Goal: Task Accomplishment & Management: Manage account settings

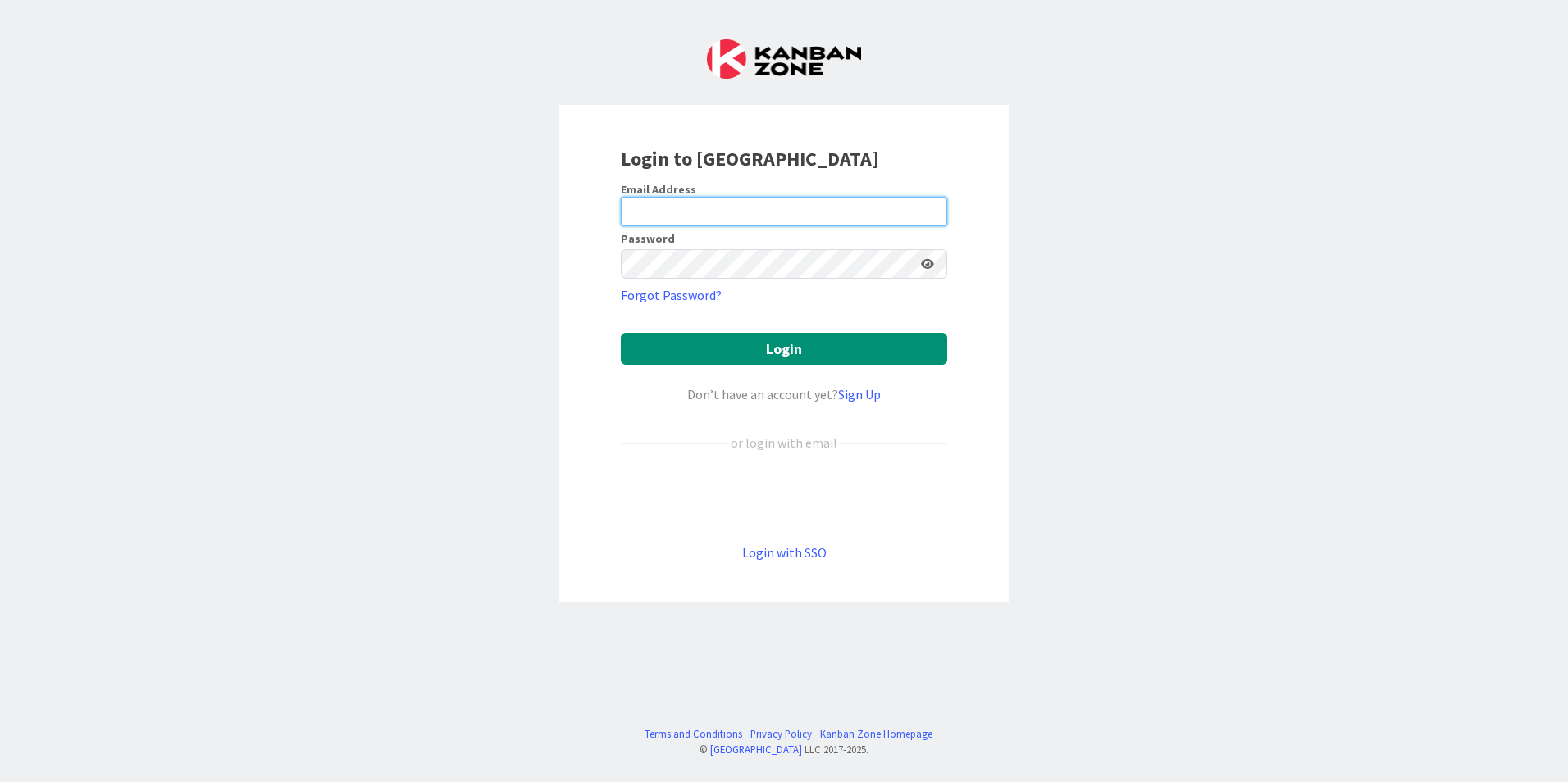
type input "[PERSON_NAME][EMAIL_ADDRESS][DOMAIN_NAME]"
click at [922, 259] on icon at bounding box center [927, 264] width 13 height 11
drag, startPoint x: 1494, startPoint y: 0, endPoint x: 1108, endPoint y: 96, distance: 397.8
click at [1108, 96] on div "Login to [GEOGRAPHIC_DATA] Email Address [PERSON_NAME][EMAIL_ADDRESS][DOMAIN_NA…" at bounding box center [784, 391] width 1568 height 782
drag, startPoint x: 1355, startPoint y: 0, endPoint x: 1048, endPoint y: 74, distance: 315.8
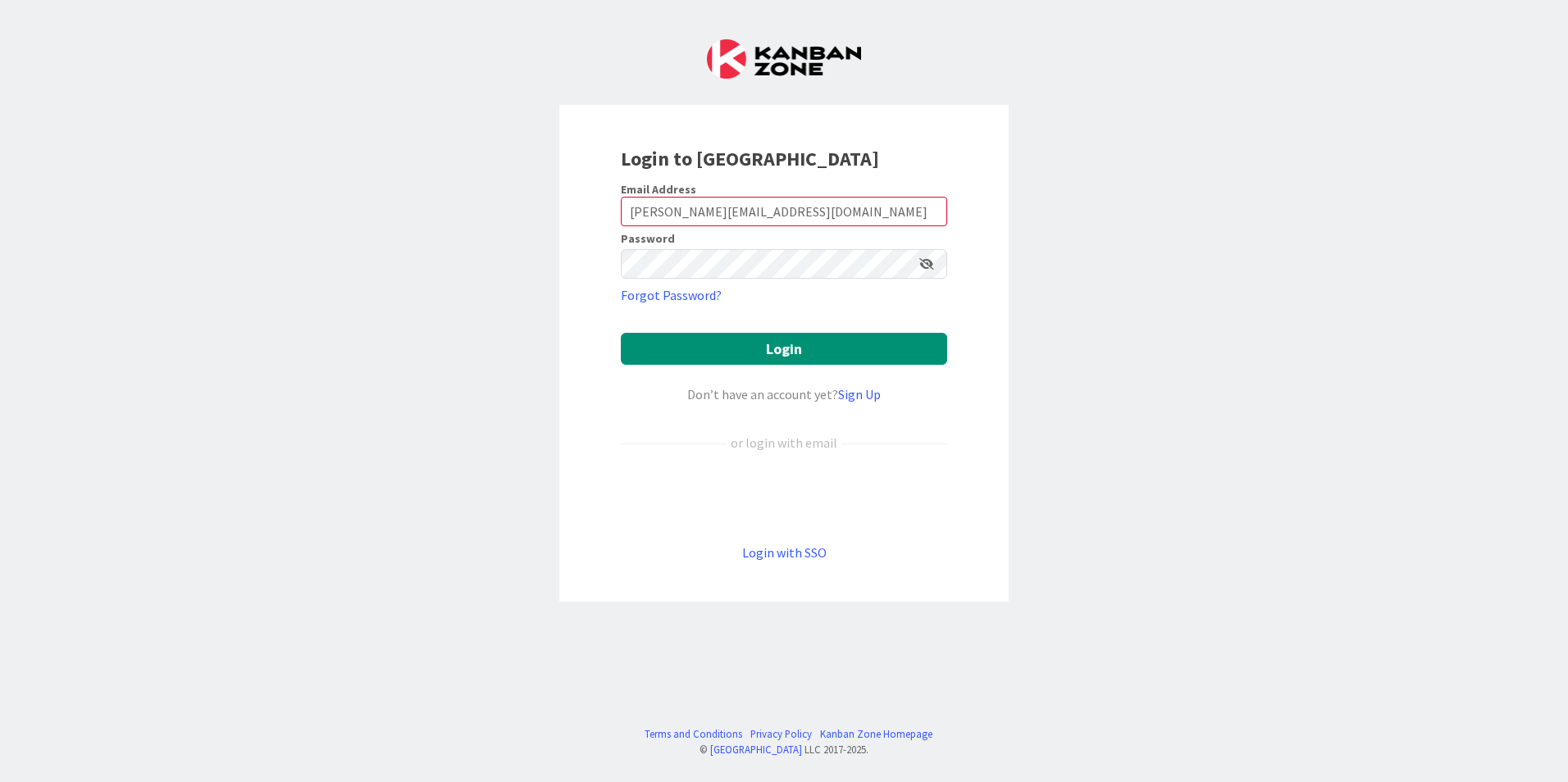
click at [1023, 80] on div "Login to [GEOGRAPHIC_DATA] Email Address [PERSON_NAME][EMAIL_ADDRESS][DOMAIN_NA…" at bounding box center [784, 391] width 1568 height 782
click at [827, 363] on button "Login" at bounding box center [784, 349] width 327 height 32
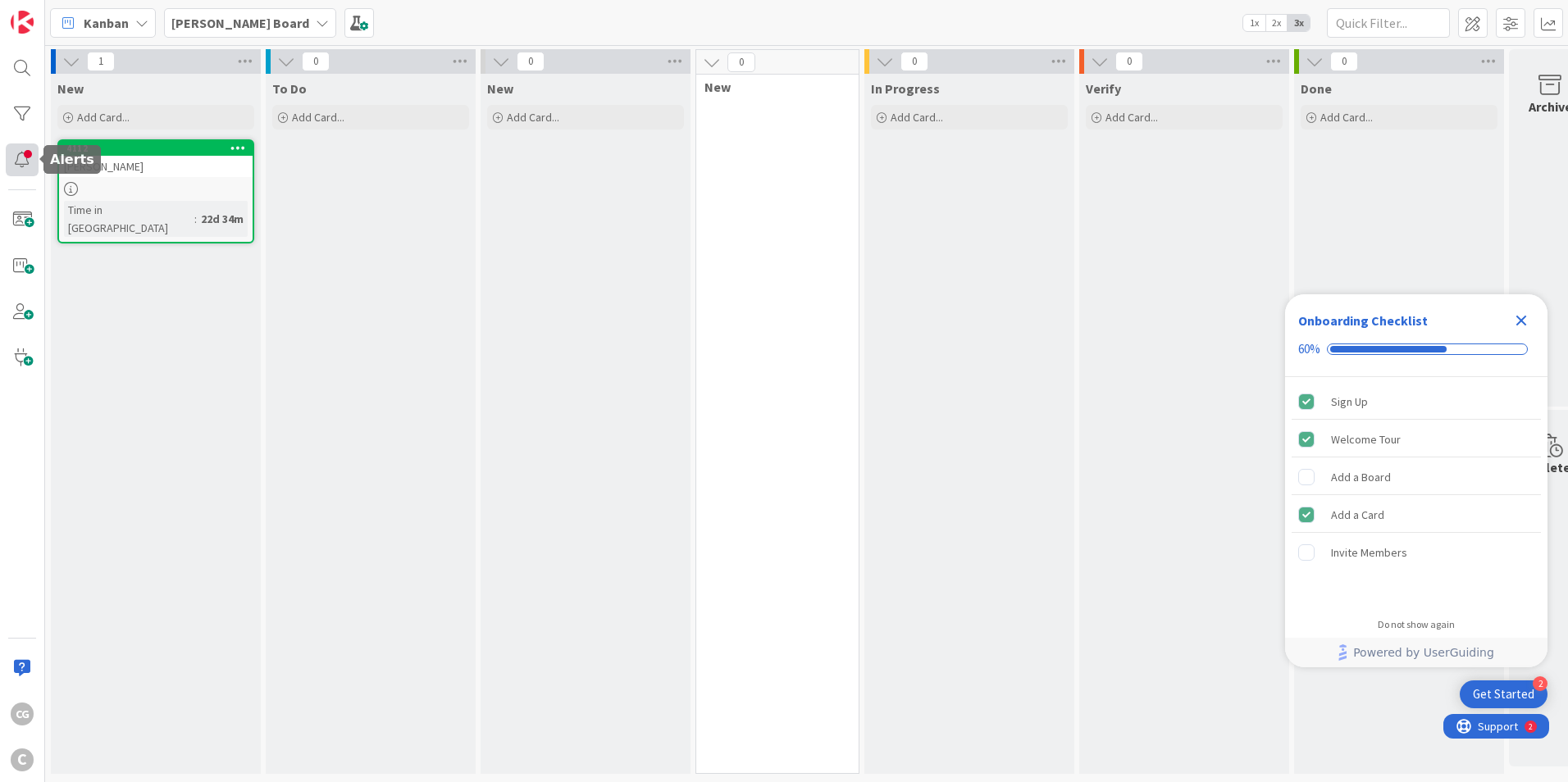
click at [27, 159] on div at bounding box center [22, 159] width 32 height 32
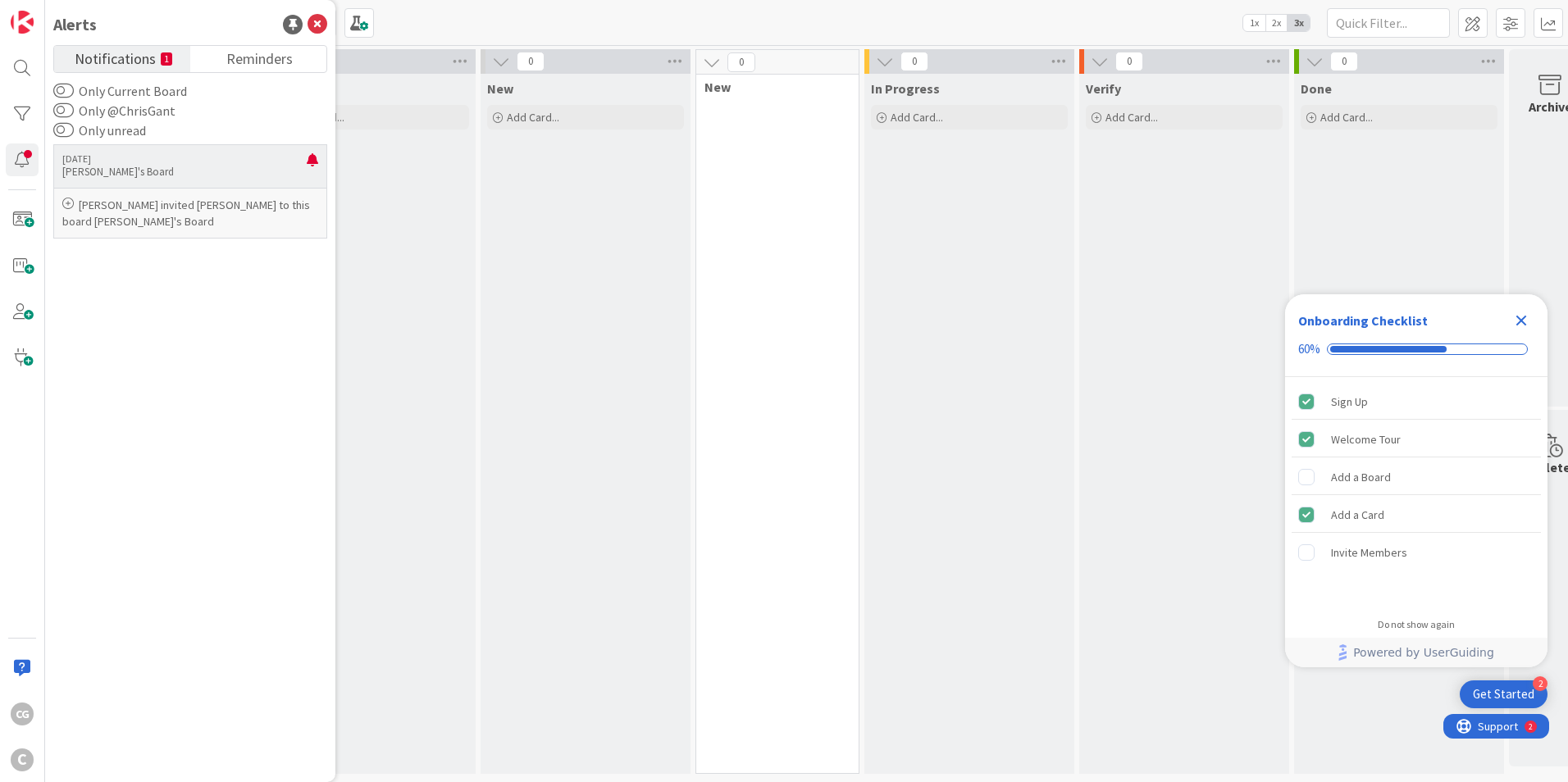
click at [186, 166] on p "[PERSON_NAME]'s Board" at bounding box center [184, 172] width 244 height 15
click at [1529, 319] on icon "Close Checklist" at bounding box center [1521, 321] width 19 height 19
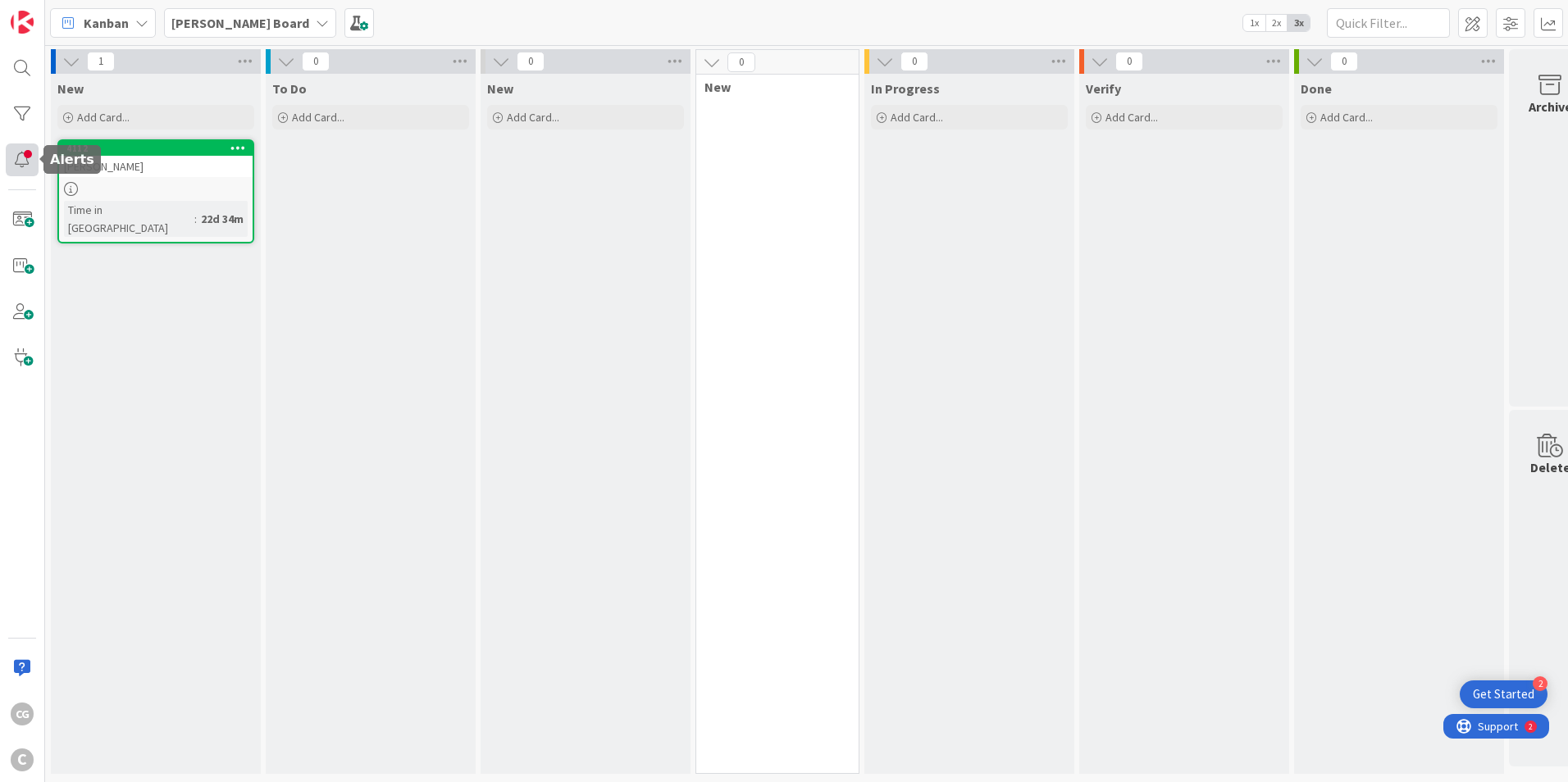
click at [28, 146] on div at bounding box center [22, 159] width 32 height 32
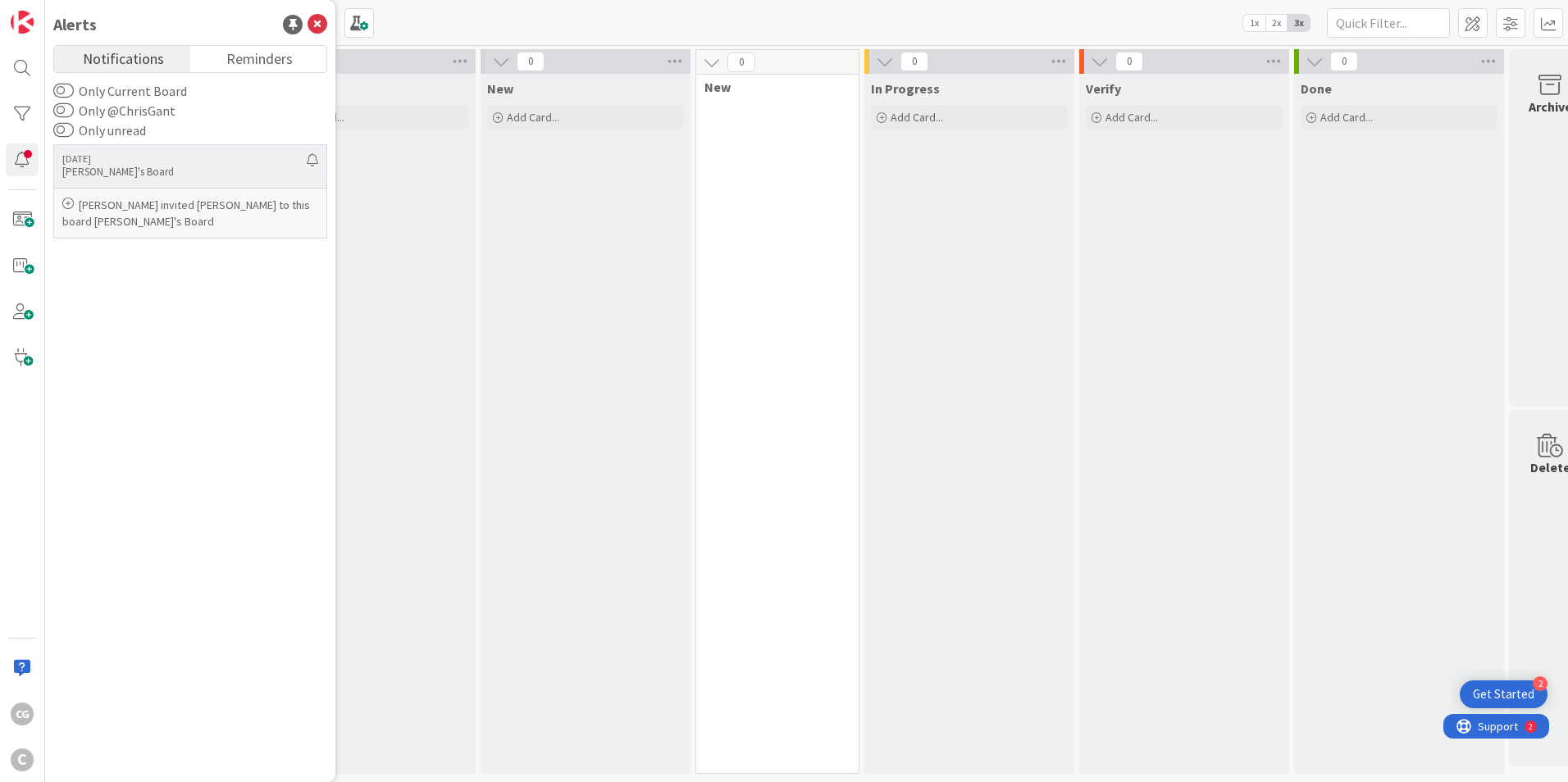
click at [71, 206] on icon at bounding box center [67, 203] width 11 height 11
click at [69, 204] on icon at bounding box center [67, 203] width 11 height 11
click at [23, 270] on span at bounding box center [22, 265] width 32 height 32
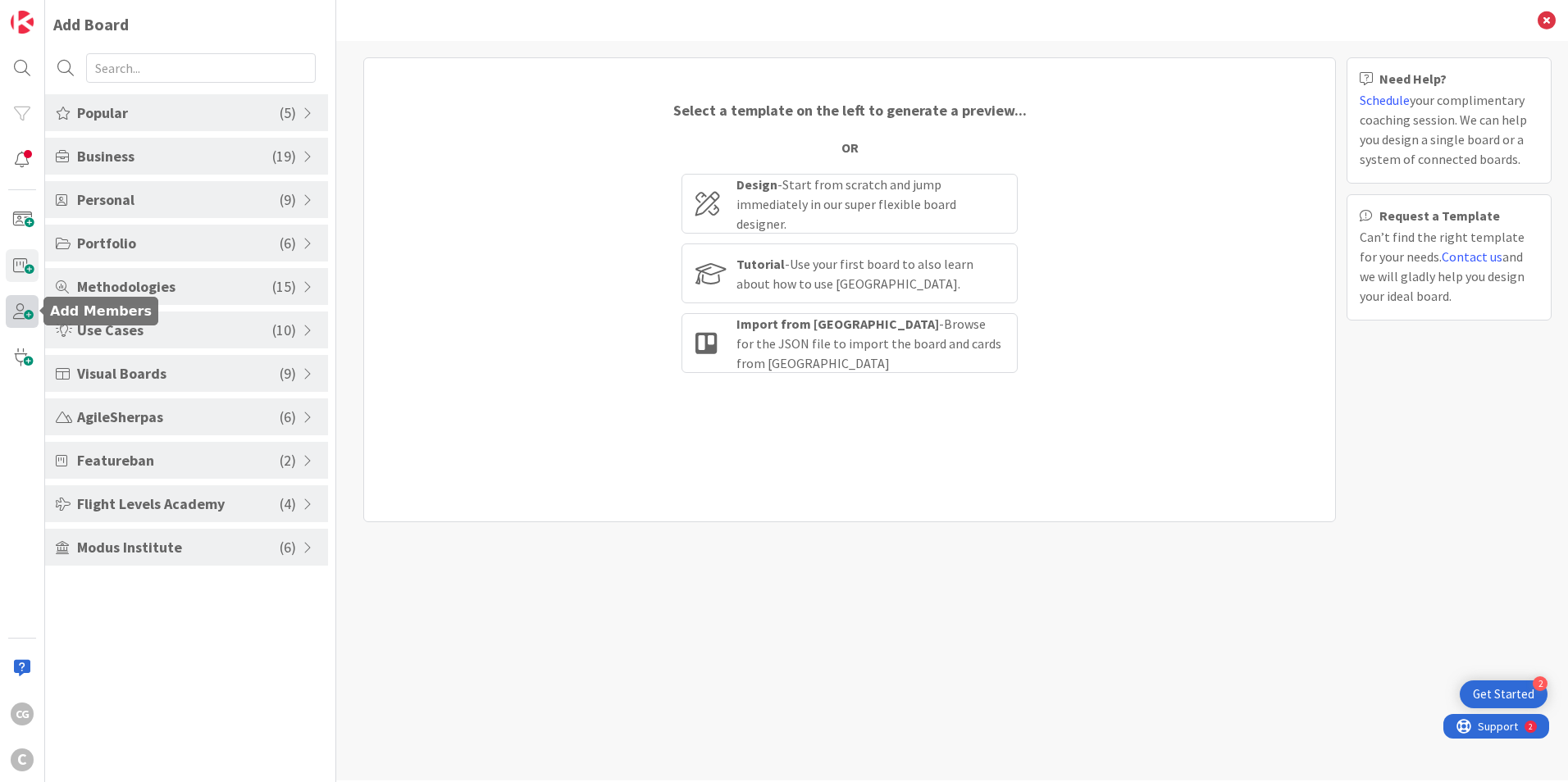
click at [19, 311] on span at bounding box center [22, 311] width 32 height 32
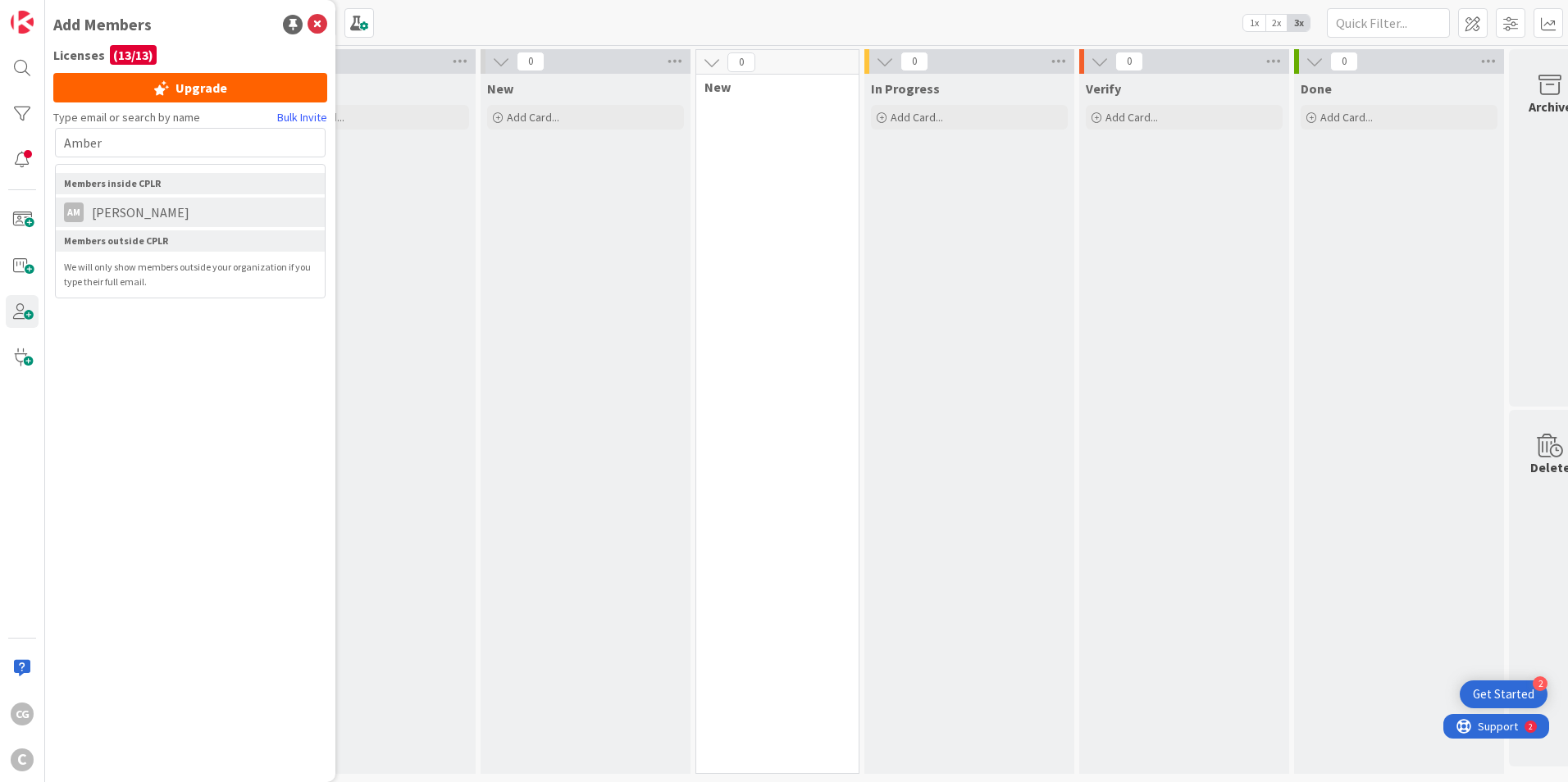
type input "Amber"
click at [199, 209] on li "AM [PERSON_NAME]" at bounding box center [190, 213] width 269 height 30
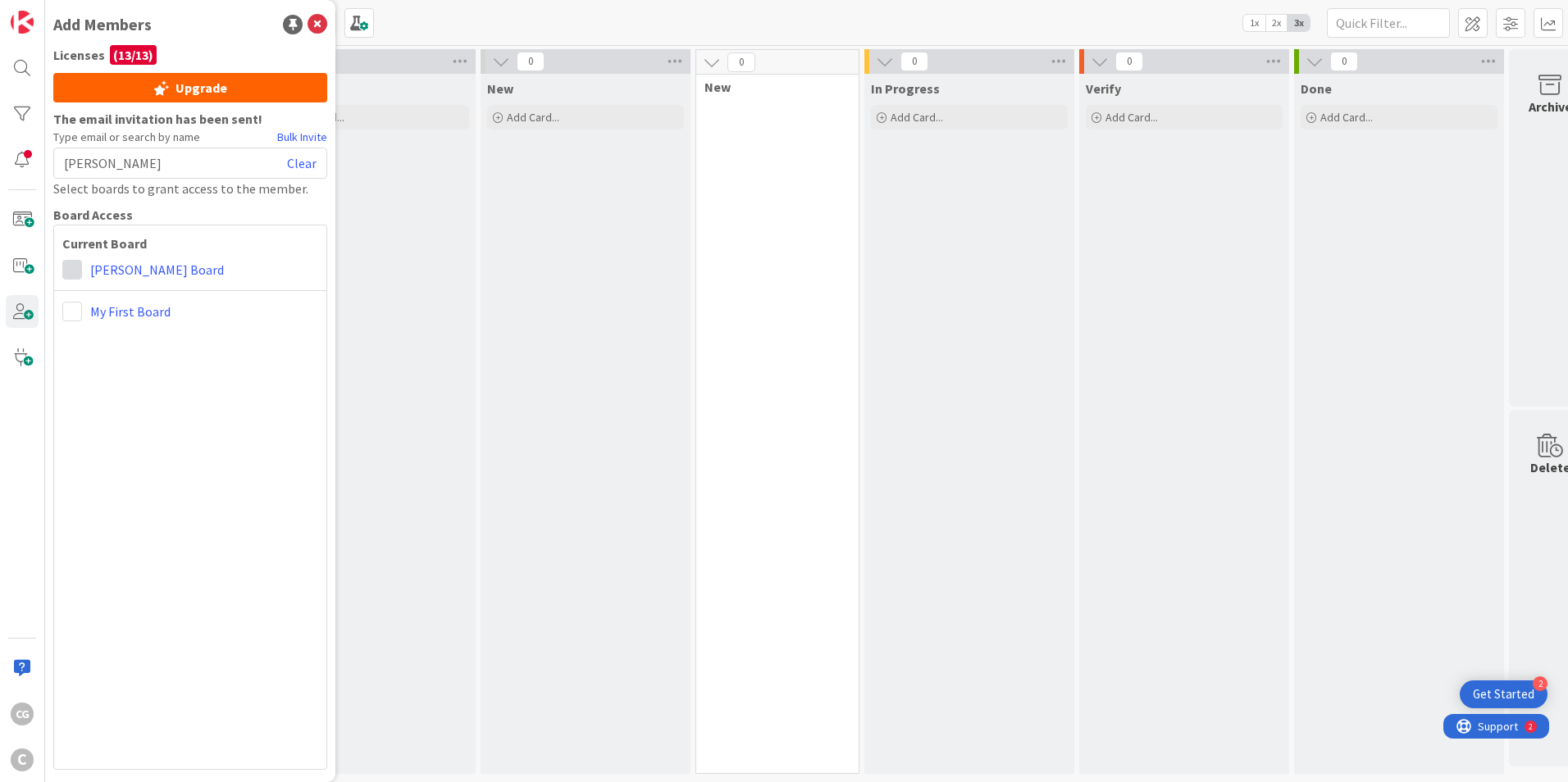
click at [71, 271] on span at bounding box center [72, 270] width 19 height 19
click at [74, 276] on span at bounding box center [72, 270] width 19 height 19
click at [77, 306] on span at bounding box center [72, 312] width 19 height 19
click at [77, 264] on span at bounding box center [72, 270] width 19 height 19
click at [274, 236] on b "Current Board" at bounding box center [190, 243] width 256 height 19
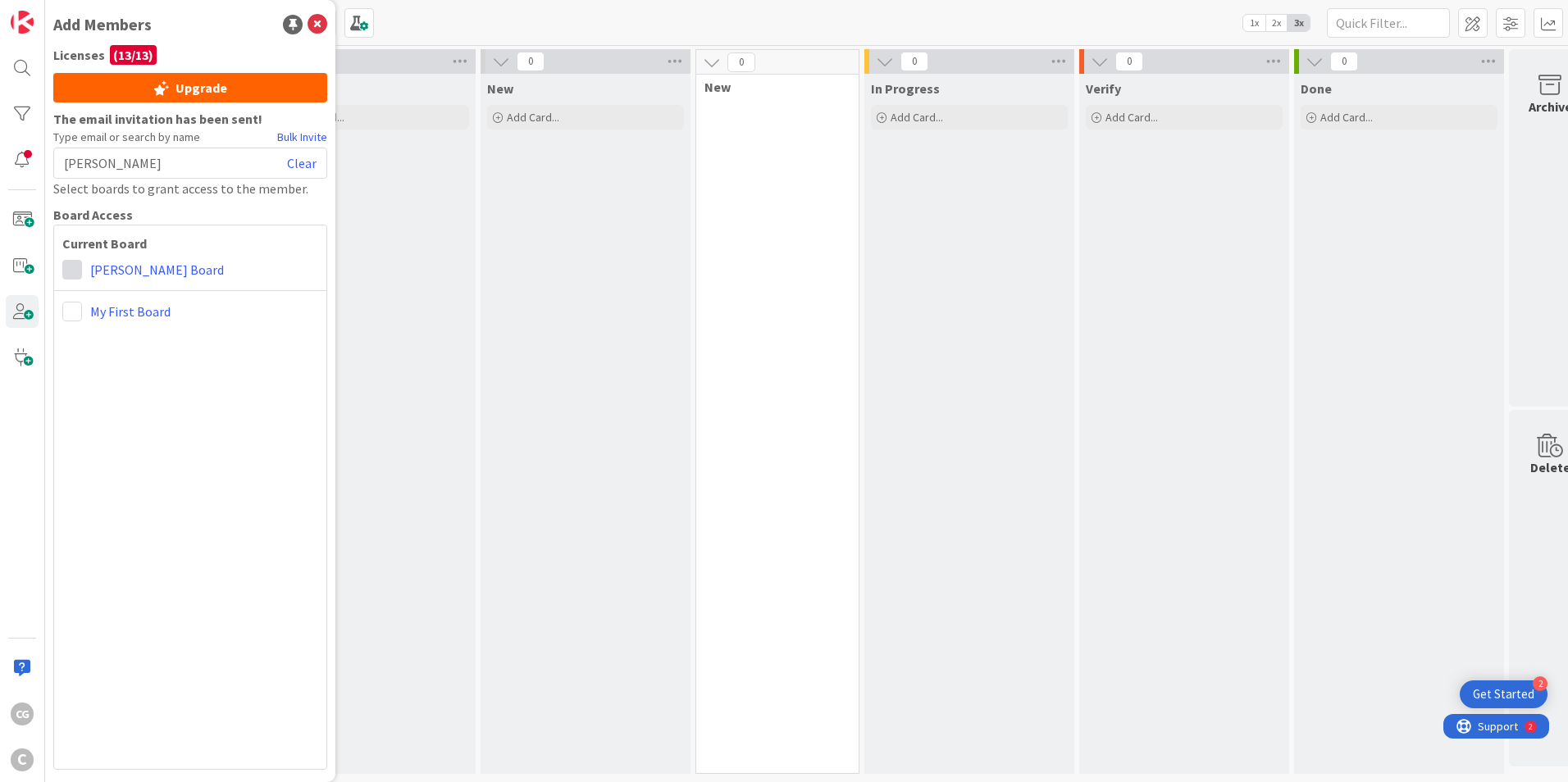
click at [75, 265] on span at bounding box center [72, 270] width 19 height 19
click at [127, 309] on span "Administrator" at bounding box center [180, 303] width 124 height 25
click at [85, 312] on div "Administrator Collaborator Commenter Viewer My First Board" at bounding box center [190, 312] width 256 height 19
click at [64, 314] on span at bounding box center [72, 312] width 19 height 19
click at [126, 343] on span "Administrator" at bounding box center [180, 345] width 124 height 25
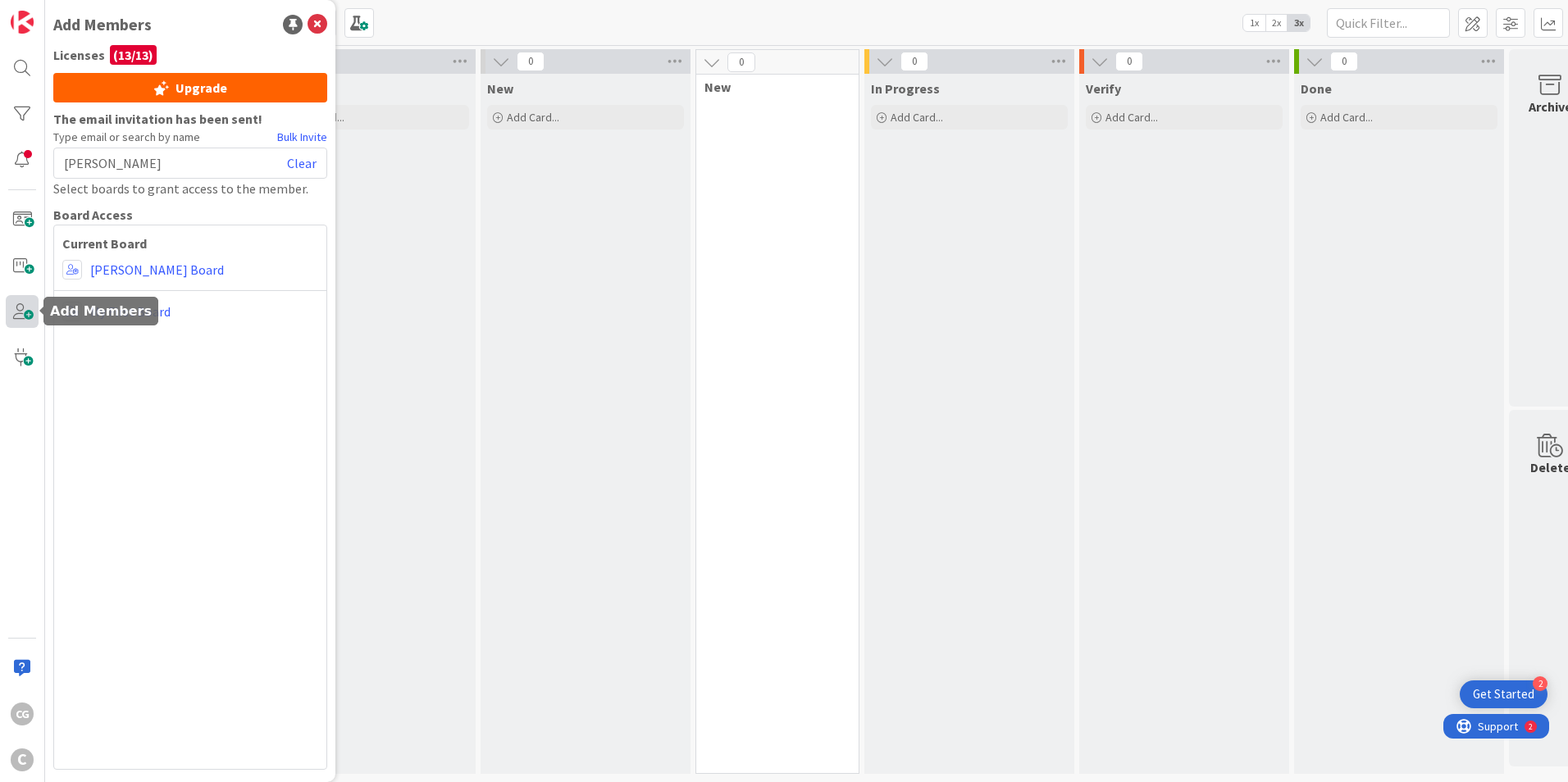
click at [19, 302] on span at bounding box center [22, 311] width 32 height 32
click at [173, 164] on div "[PERSON_NAME] Clear" at bounding box center [190, 164] width 274 height 32
click at [24, 311] on span at bounding box center [22, 311] width 32 height 32
click at [302, 161] on link "Clear" at bounding box center [302, 163] width 30 height 19
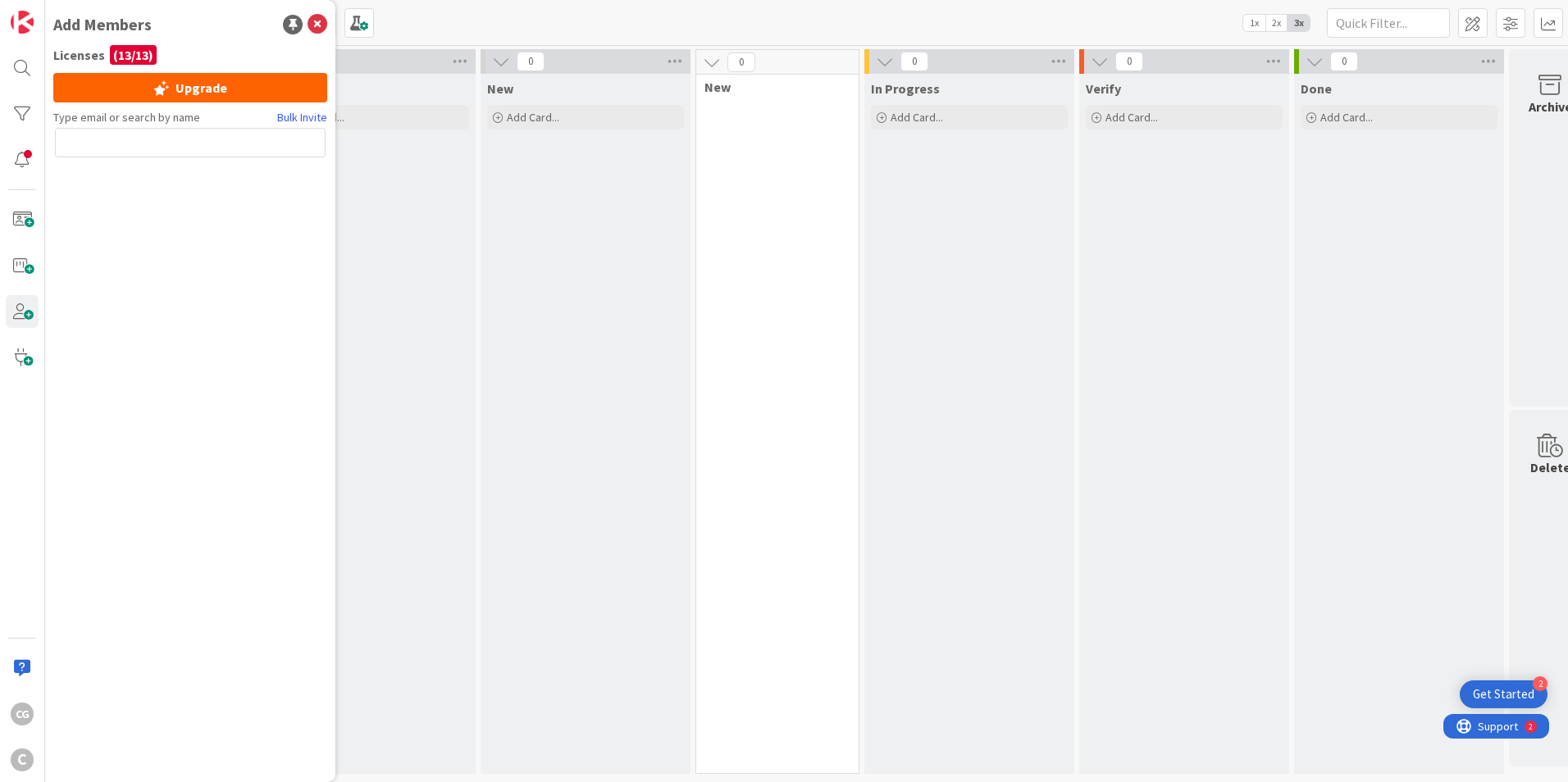
click at [187, 135] on input "text" at bounding box center [190, 143] width 271 height 30
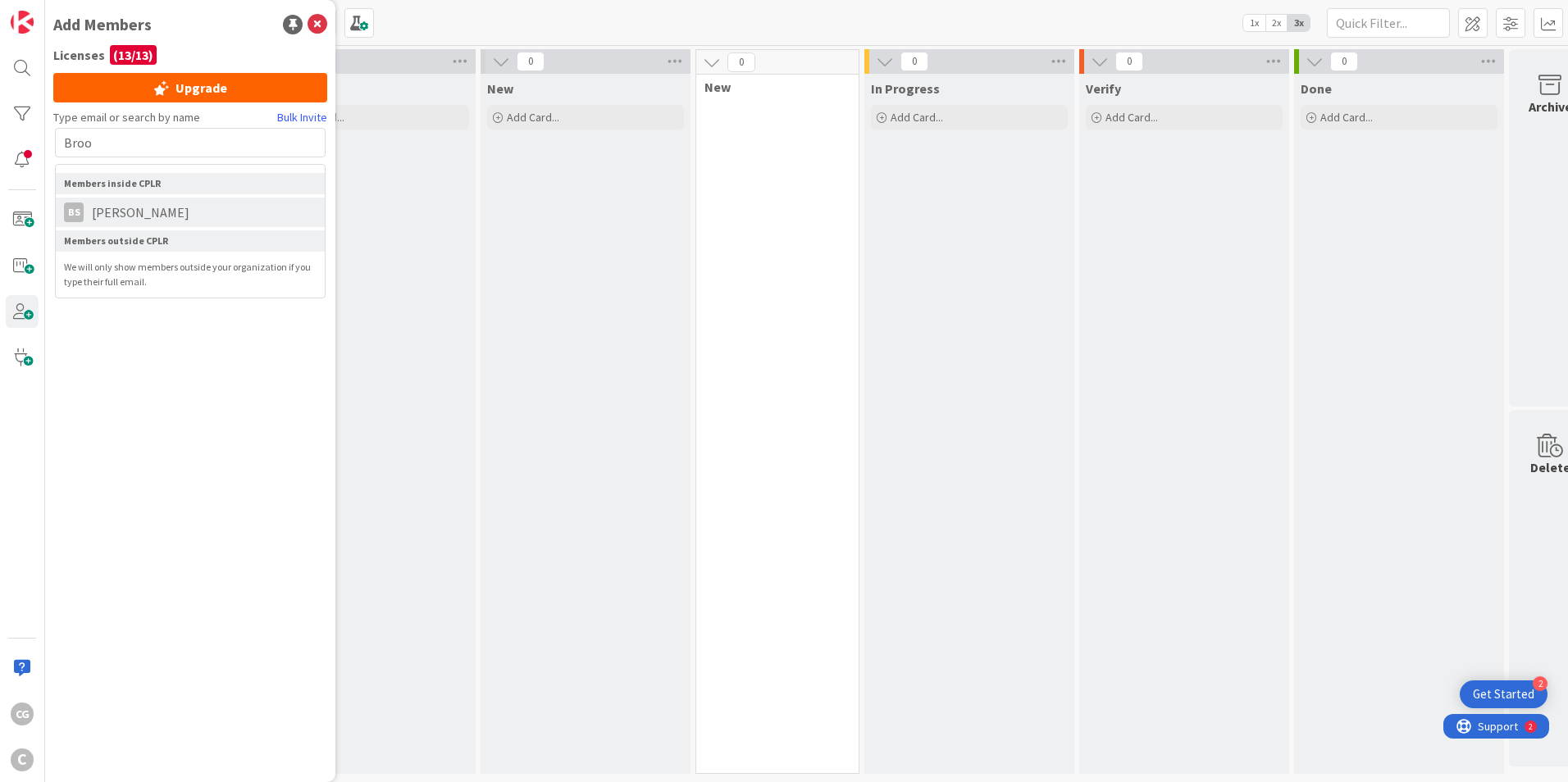
type input "Broo"
click at [146, 207] on span "[PERSON_NAME]" at bounding box center [140, 212] width 114 height 19
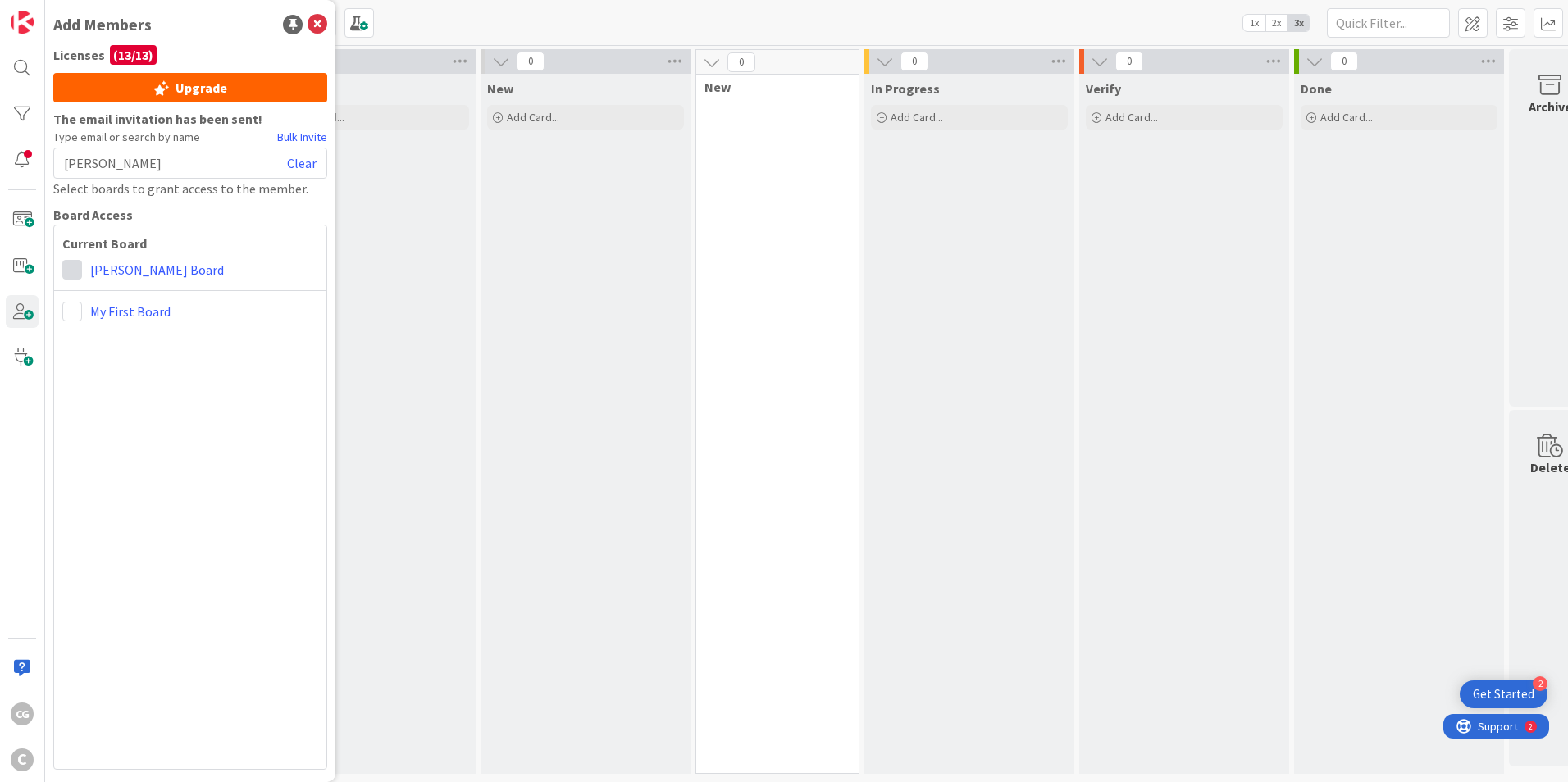
click at [74, 271] on span at bounding box center [72, 270] width 19 height 19
click at [105, 299] on span at bounding box center [101, 303] width 17 height 13
click at [60, 319] on div "Current Board Administrator Collaborator Commenter Viewer Remove [PERSON_NAME] …" at bounding box center [190, 497] width 274 height 546
click at [73, 312] on span at bounding box center [72, 312] width 19 height 19
click at [135, 349] on span "Administrator" at bounding box center [180, 345] width 124 height 25
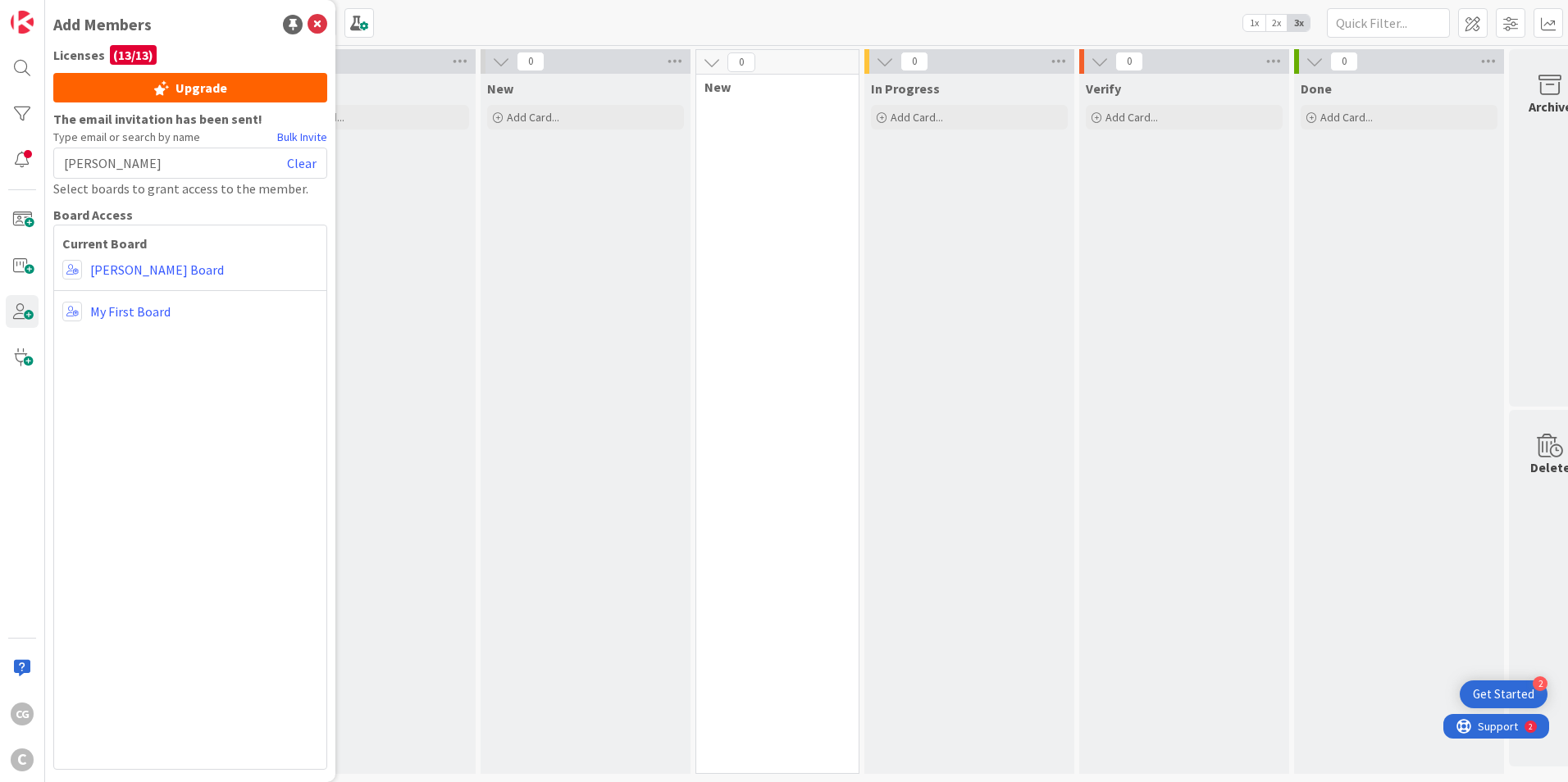
click at [144, 160] on div "[PERSON_NAME] Clear" at bounding box center [190, 164] width 274 height 32
click at [307, 166] on link "Clear" at bounding box center [302, 163] width 30 height 19
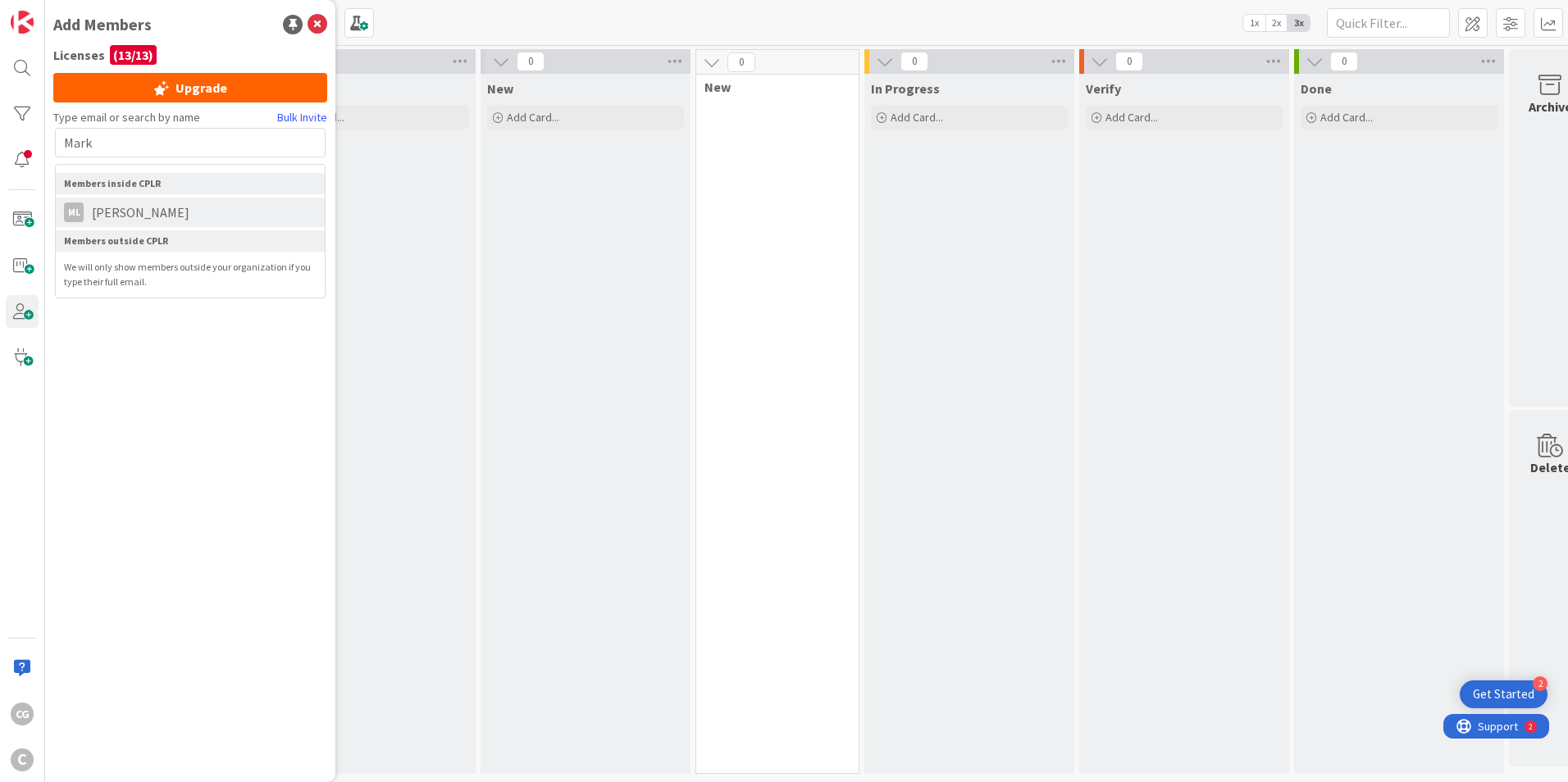
type input "Mark"
click at [238, 218] on li "ML [PERSON_NAME]" at bounding box center [190, 213] width 269 height 30
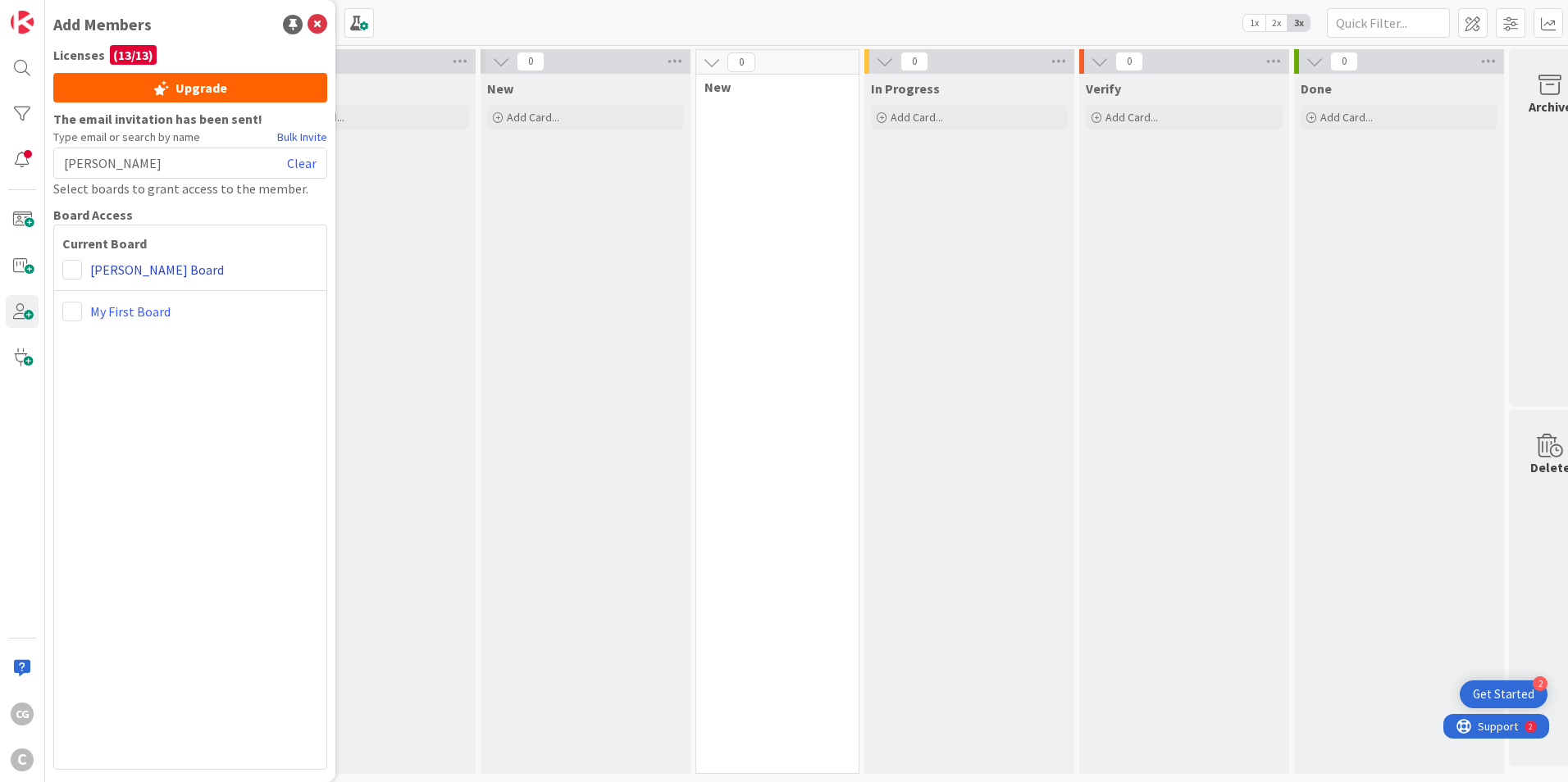
click at [117, 270] on link "[PERSON_NAME] Board" at bounding box center [157, 270] width 134 height 19
click at [80, 266] on span at bounding box center [72, 270] width 19 height 19
click at [128, 330] on span "Collaborator" at bounding box center [180, 333] width 124 height 25
click at [85, 314] on div "My First Board" at bounding box center [190, 312] width 256 height 19
click at [64, 307] on span at bounding box center [72, 312] width 19 height 19
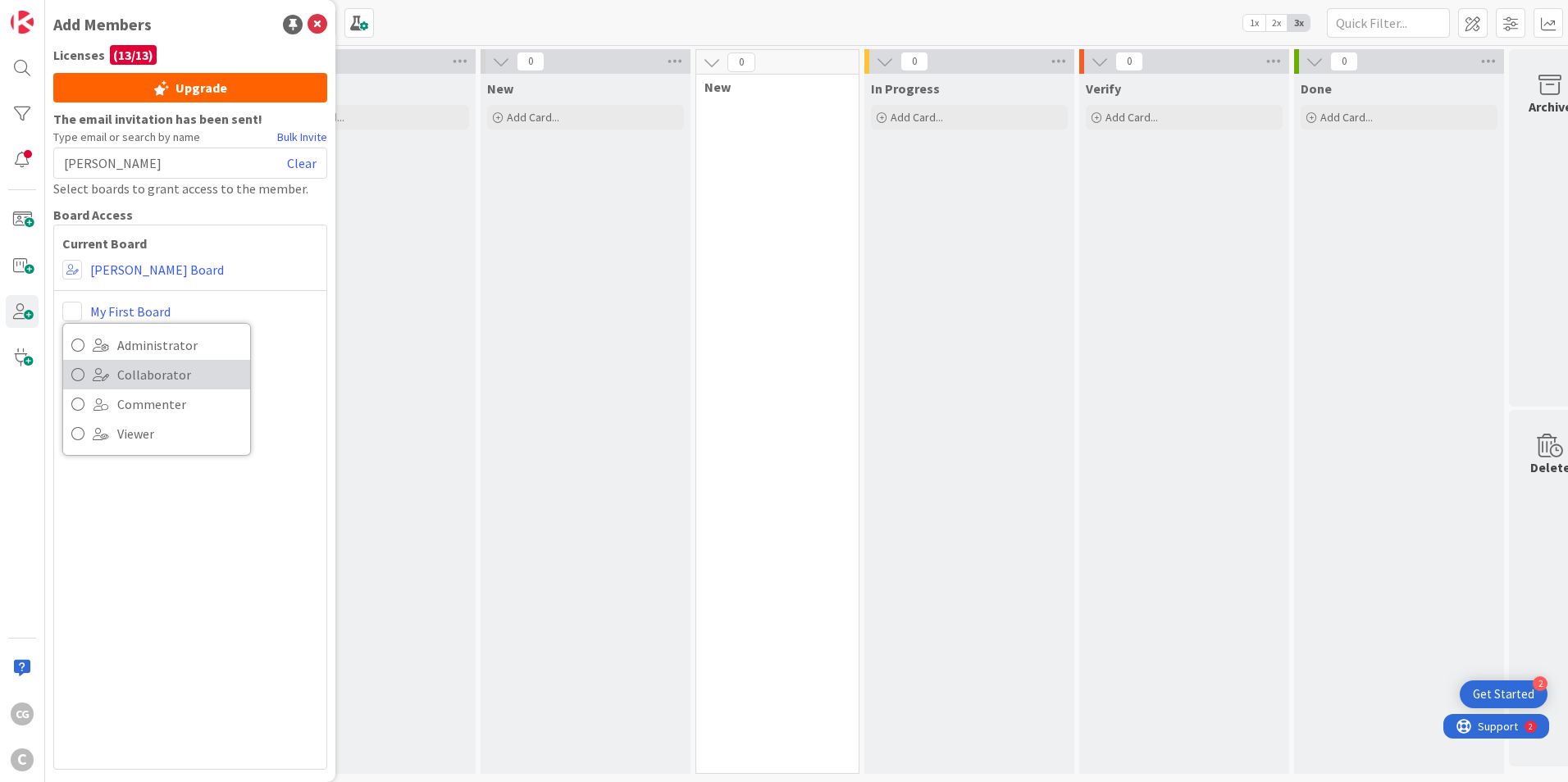
click at [138, 369] on span "Collaborator" at bounding box center [180, 375] width 124 height 25
click at [317, 26] on icon at bounding box center [317, 25] width 19 height 19
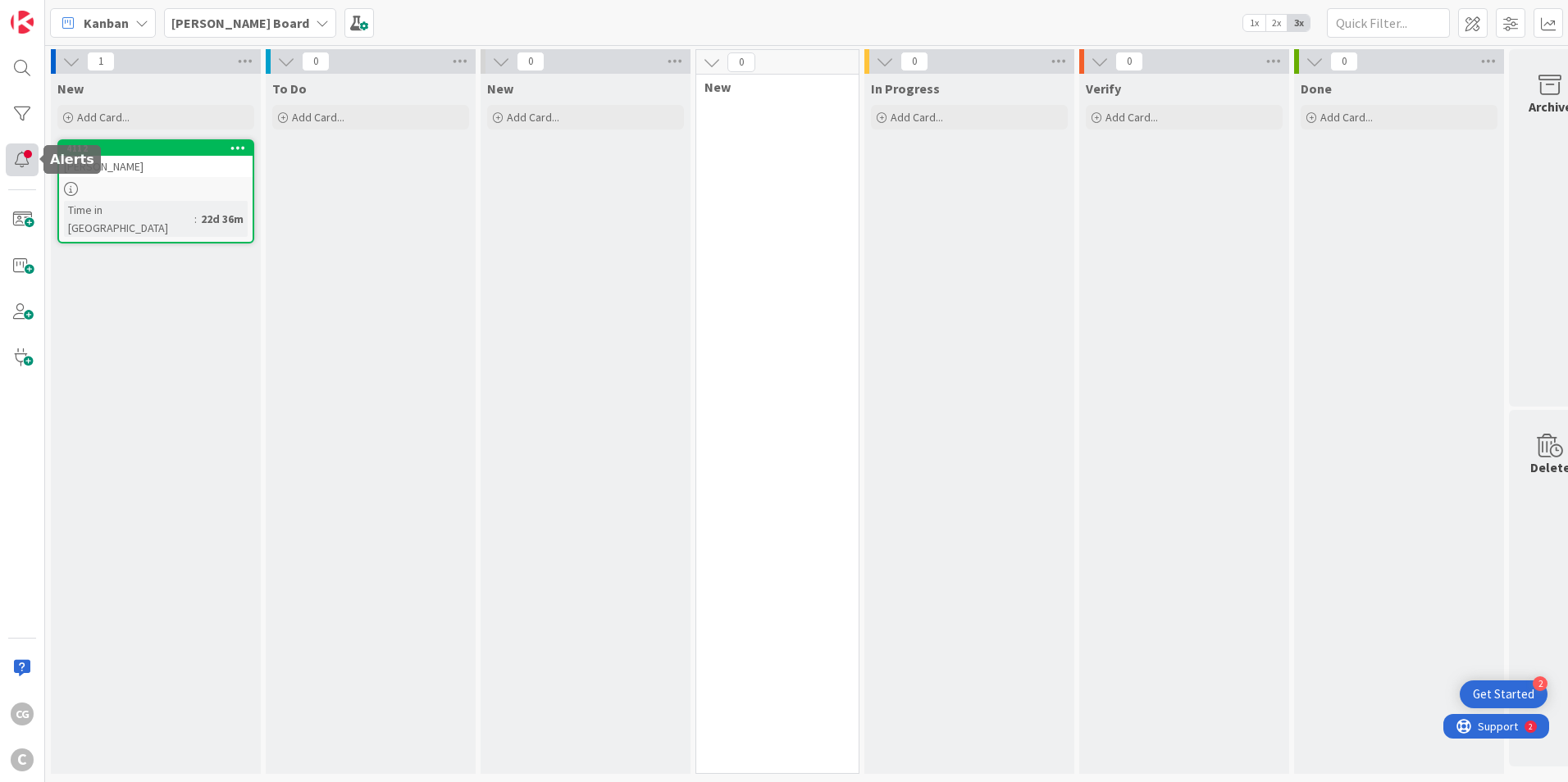
click at [27, 157] on div at bounding box center [22, 159] width 32 height 32
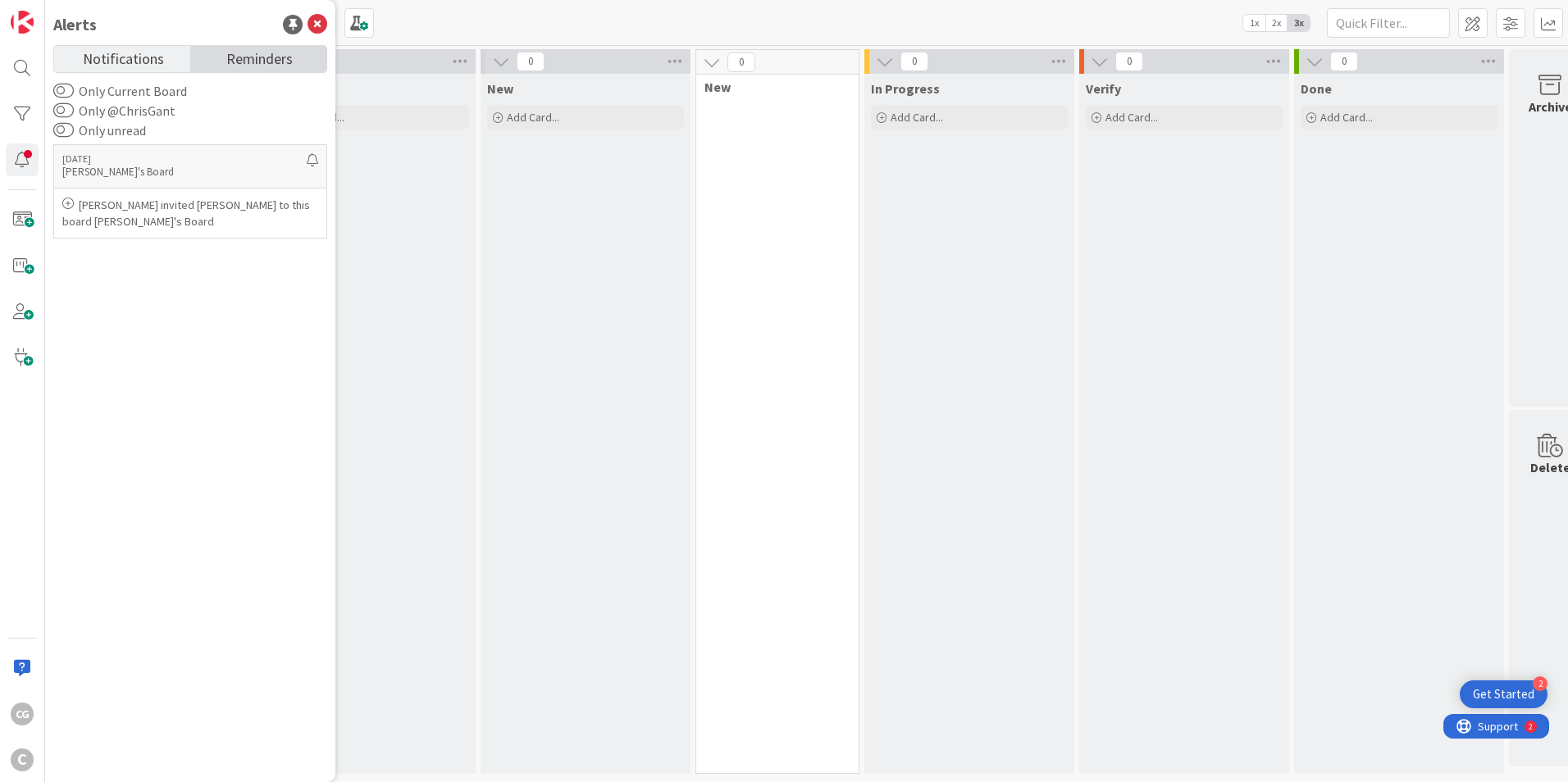
click at [232, 59] on span "Reminders" at bounding box center [259, 57] width 67 height 23
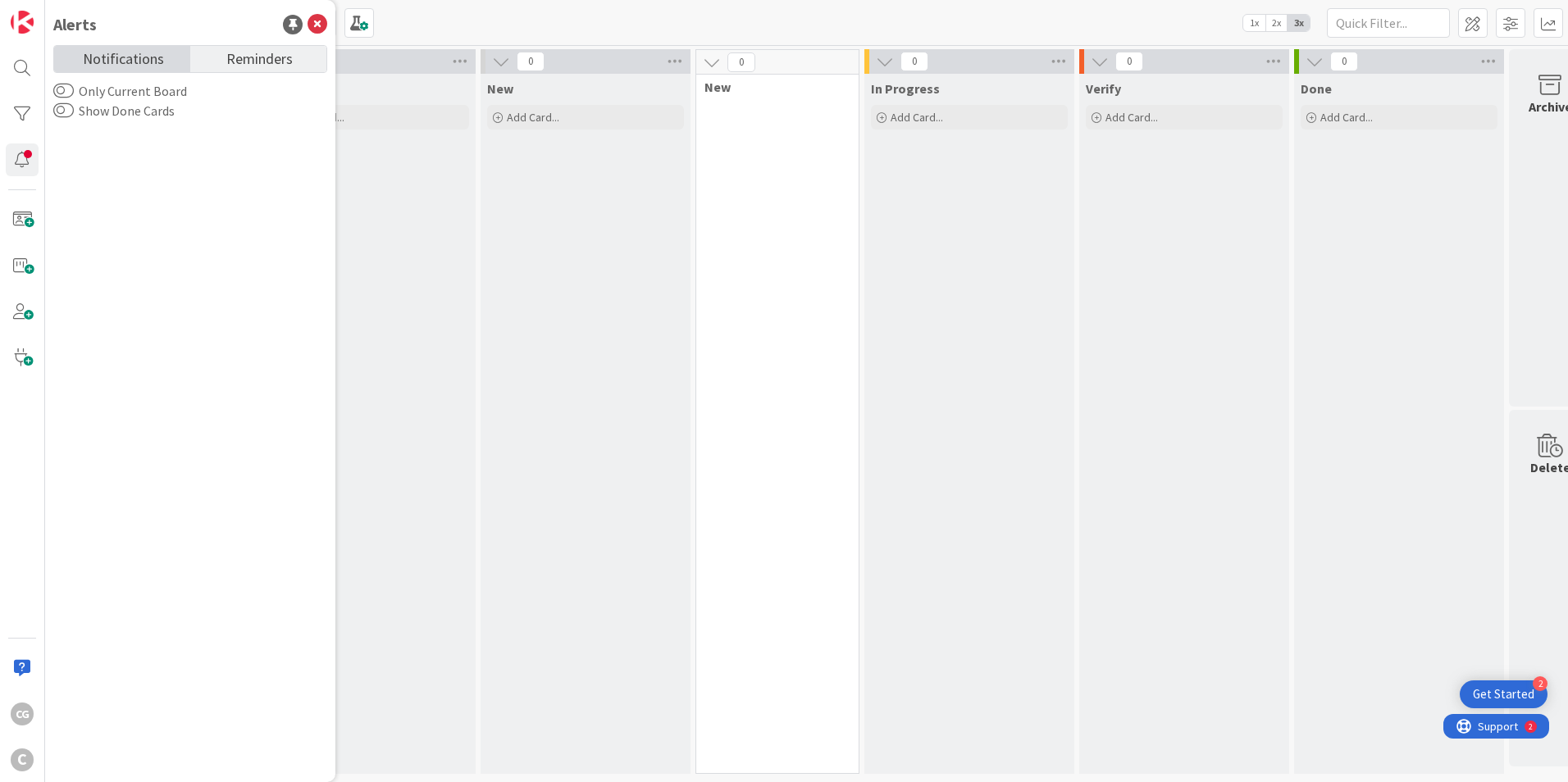
click at [144, 61] on span "Notifications" at bounding box center [124, 57] width 81 height 23
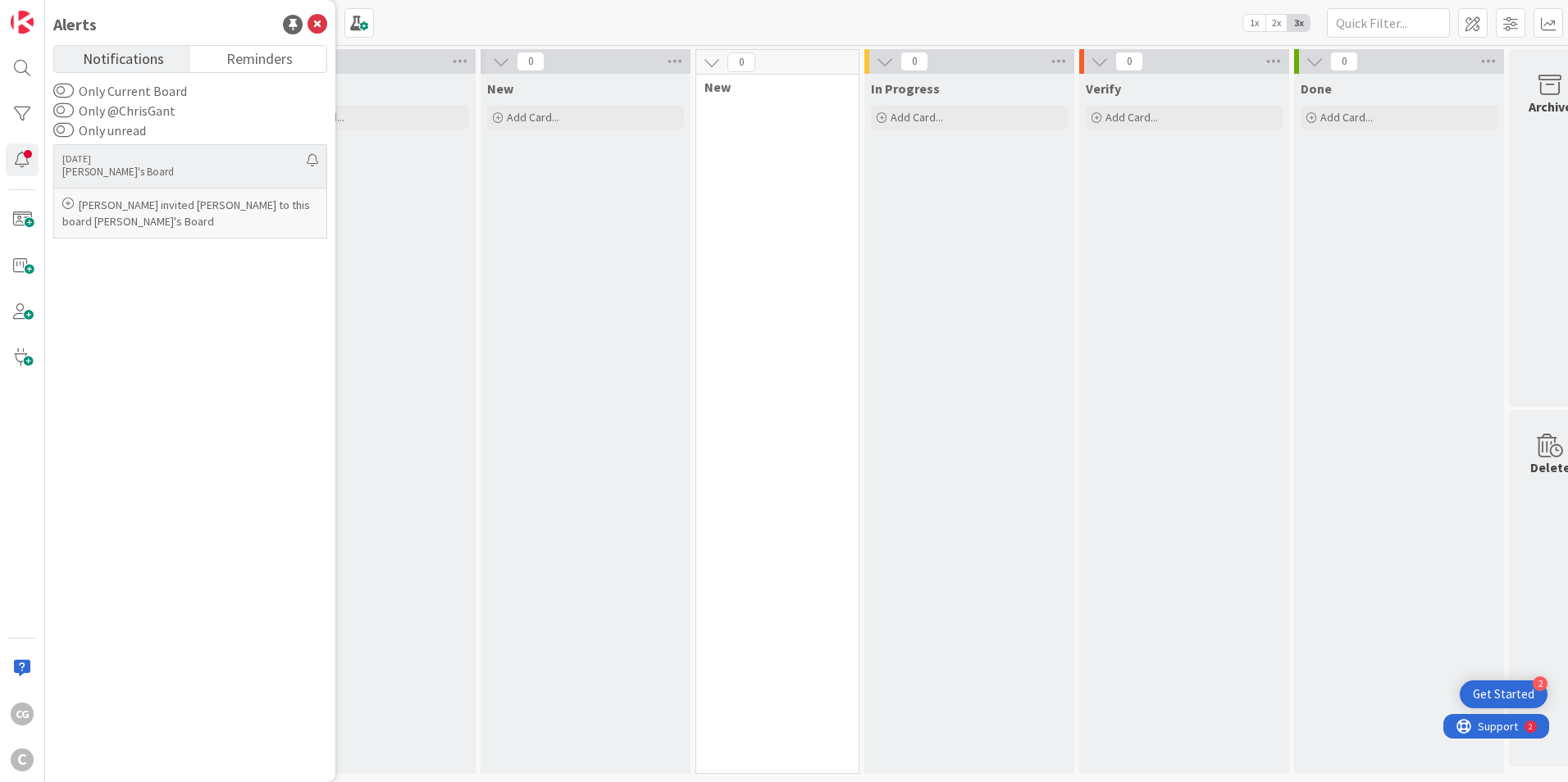
drag, startPoint x: 69, startPoint y: 201, endPoint x: 81, endPoint y: 177, distance: 26.8
click at [81, 177] on p "[PERSON_NAME]'s Board" at bounding box center [184, 172] width 244 height 15
click at [110, 152] on div "[DATE] [PERSON_NAME]'s Board" at bounding box center [190, 166] width 274 height 44
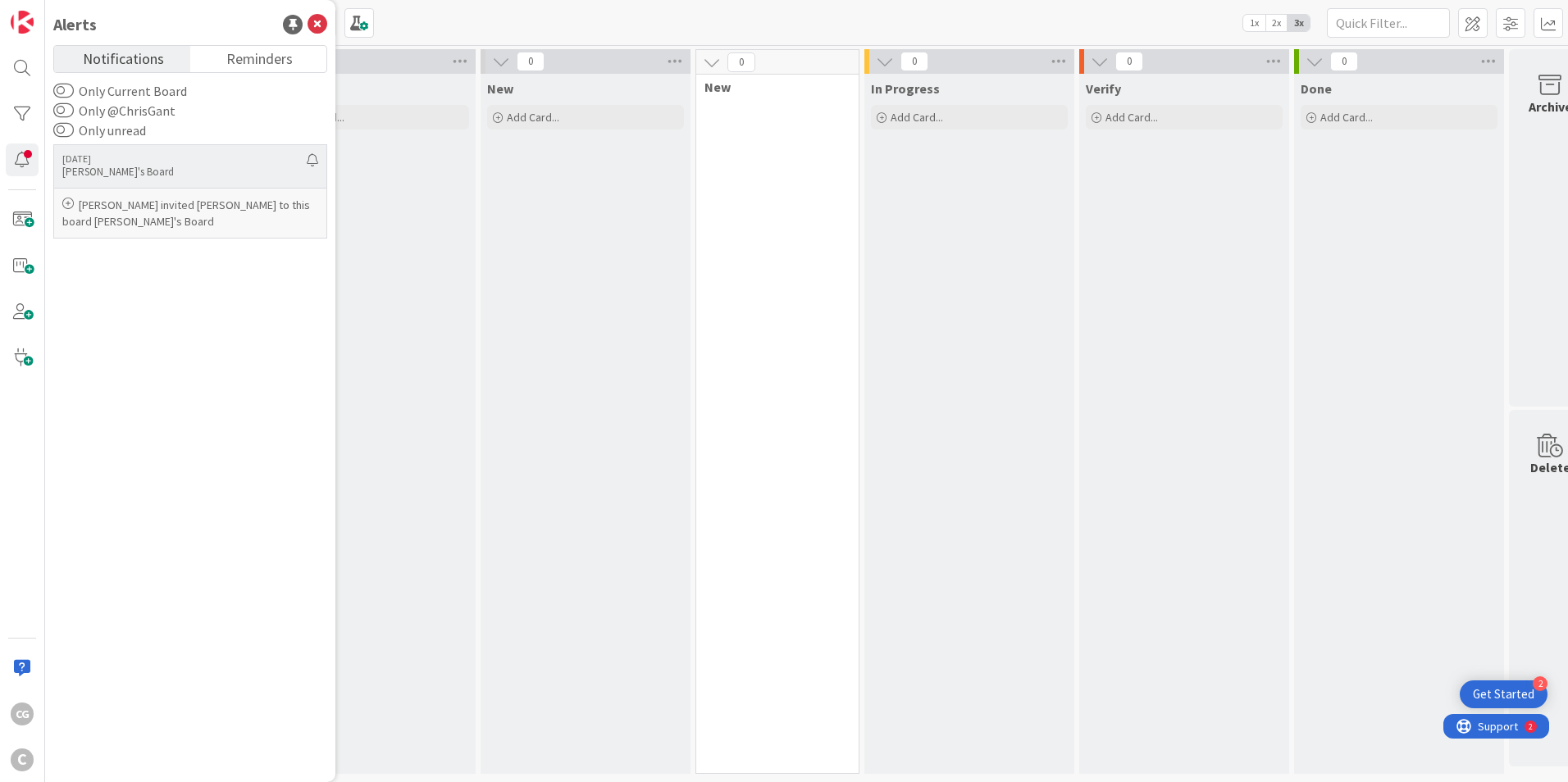
drag, startPoint x: 110, startPoint y: 152, endPoint x: 251, endPoint y: 173, distance: 142.6
click at [251, 173] on p "[PERSON_NAME]'s Board" at bounding box center [184, 172] width 244 height 15
click at [310, 159] on div at bounding box center [312, 166] width 11 height 26
click at [312, 160] on div at bounding box center [312, 166] width 11 height 26
click at [234, 58] on span "Reminders" at bounding box center [259, 57] width 67 height 23
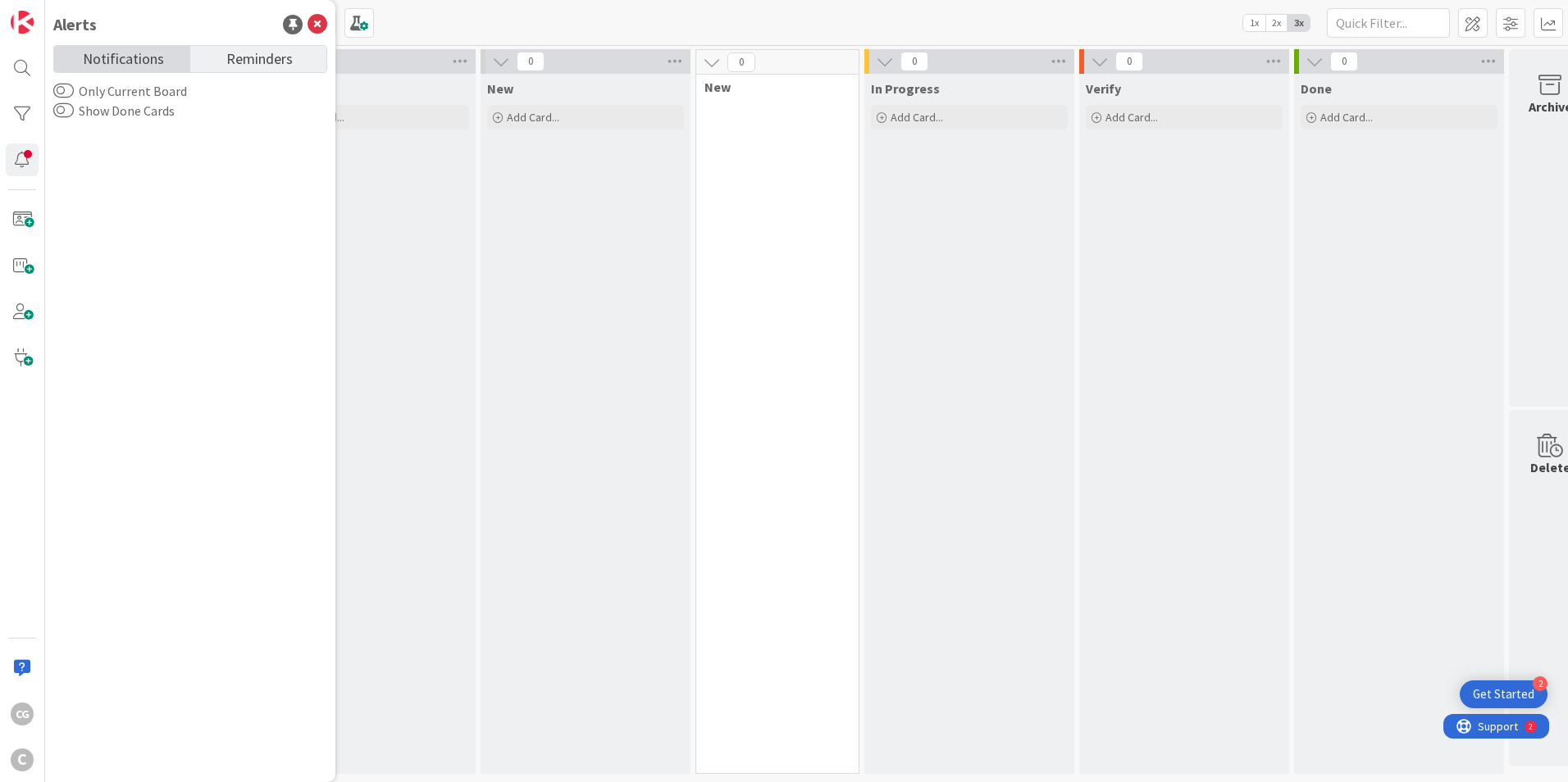
click at [101, 57] on span "Notifications" at bounding box center [124, 57] width 81 height 23
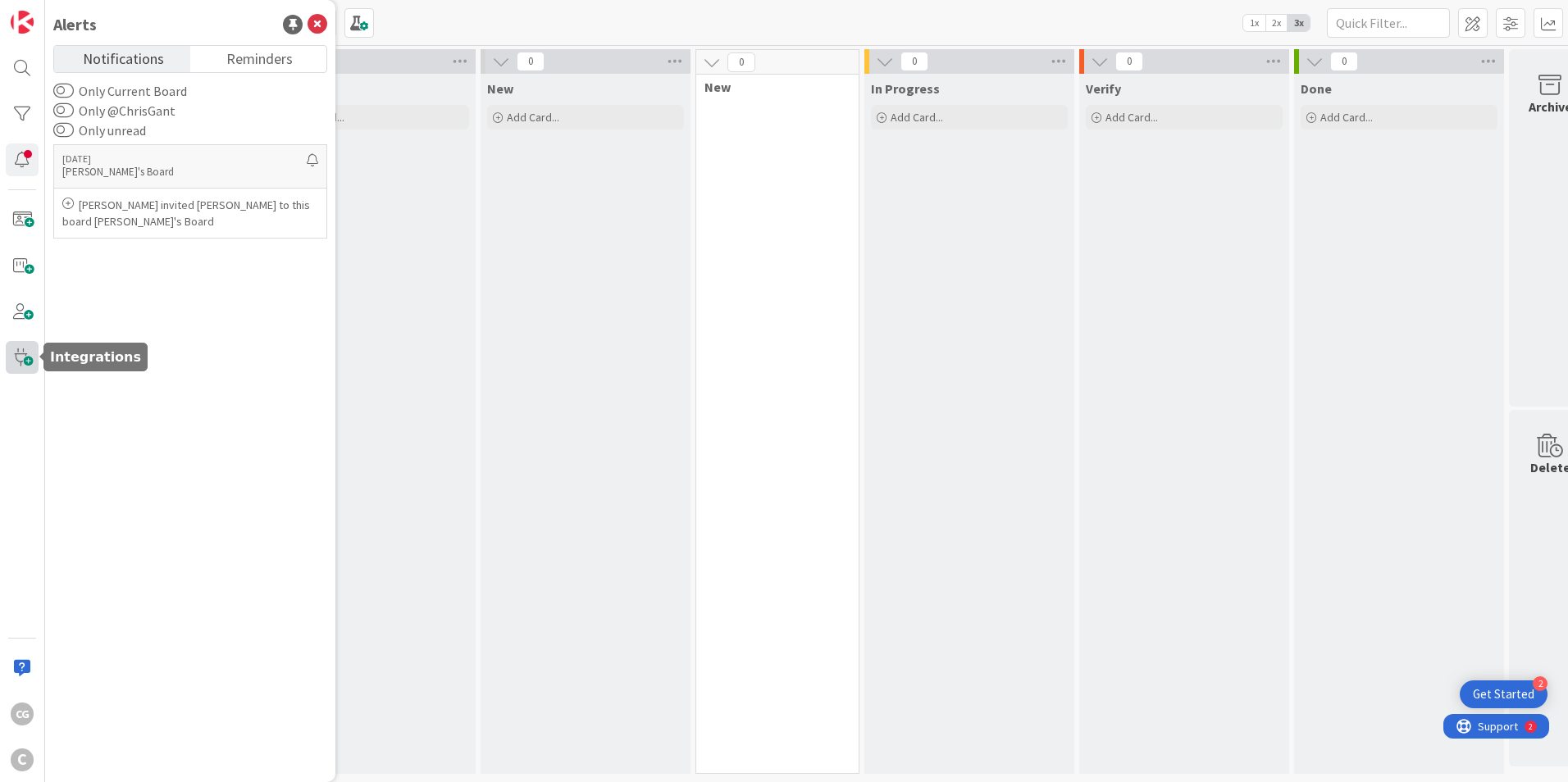
click at [19, 355] on span at bounding box center [22, 356] width 32 height 32
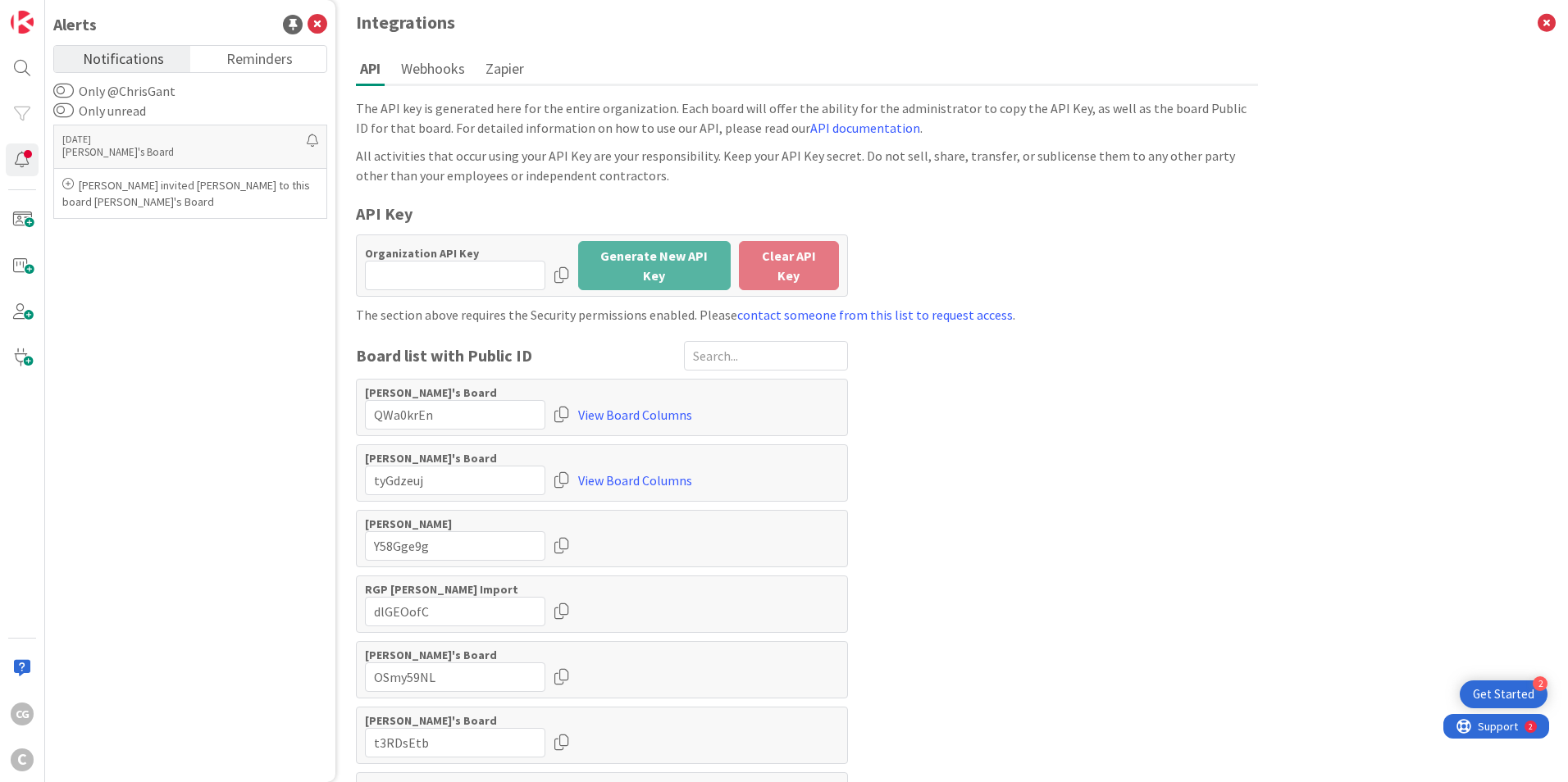
click at [431, 71] on button "Webhooks" at bounding box center [433, 68] width 72 height 31
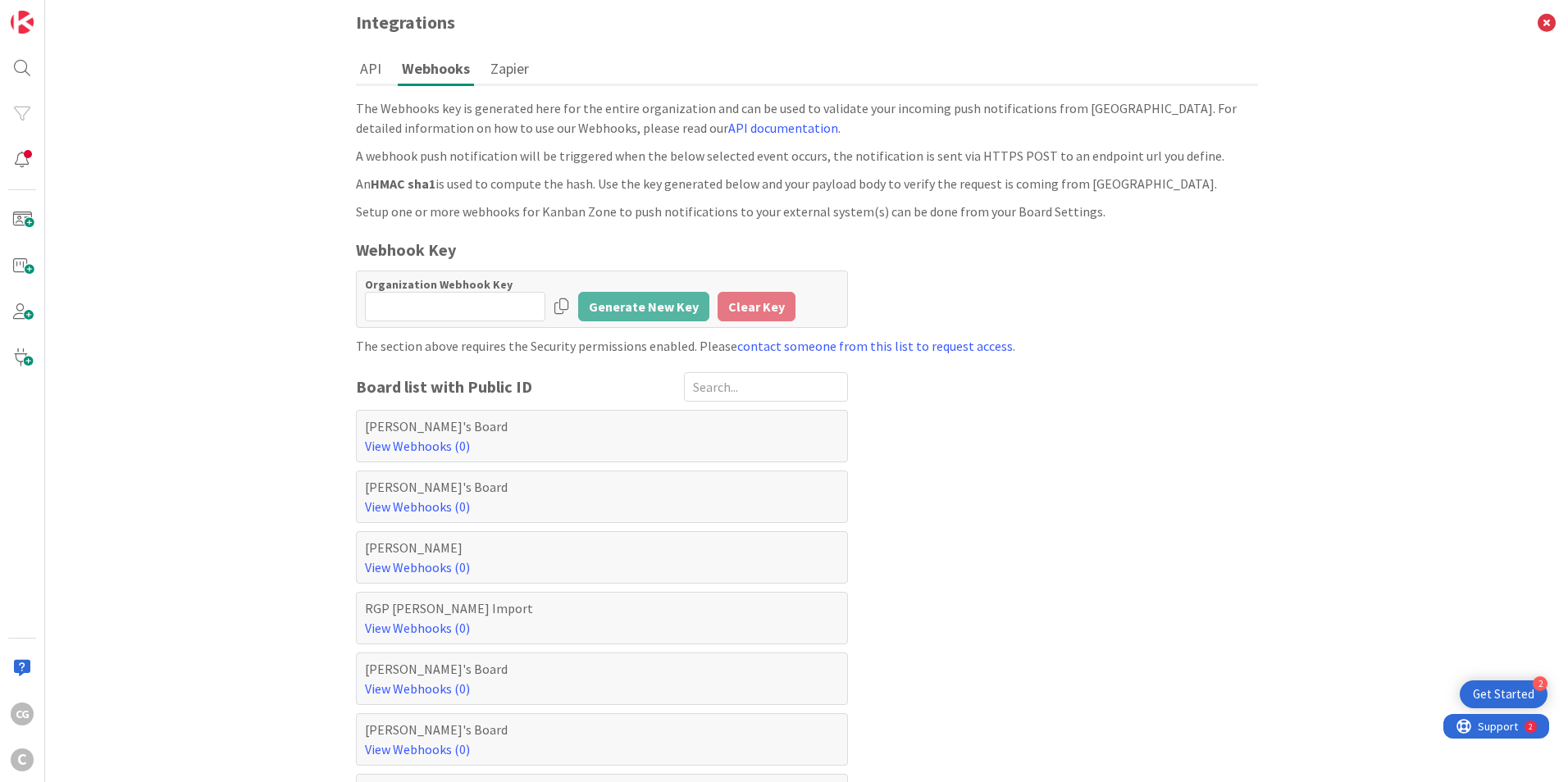
click at [525, 66] on button "Zapier" at bounding box center [509, 68] width 46 height 31
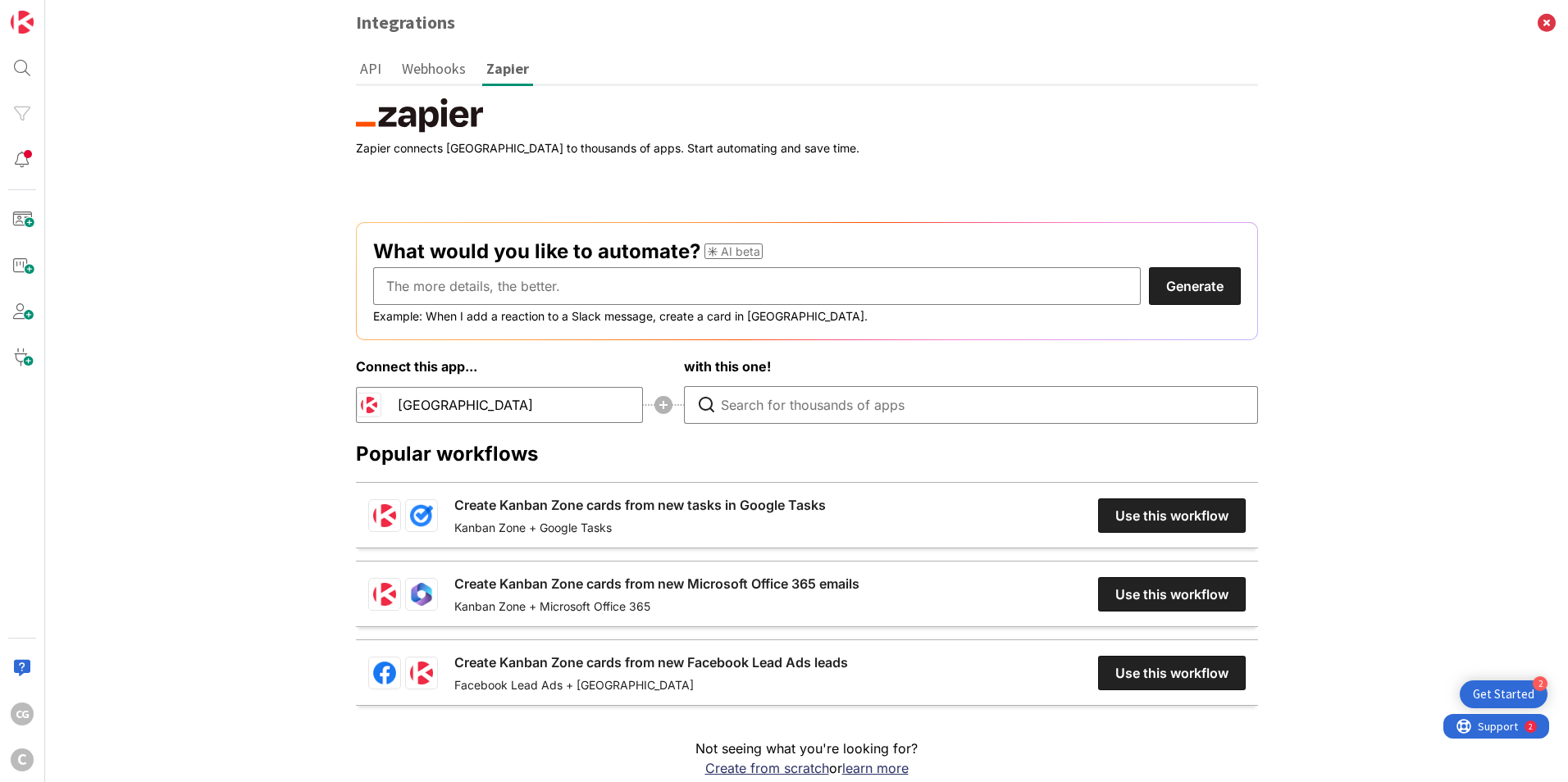
click at [356, 70] on button "API" at bounding box center [371, 68] width 30 height 31
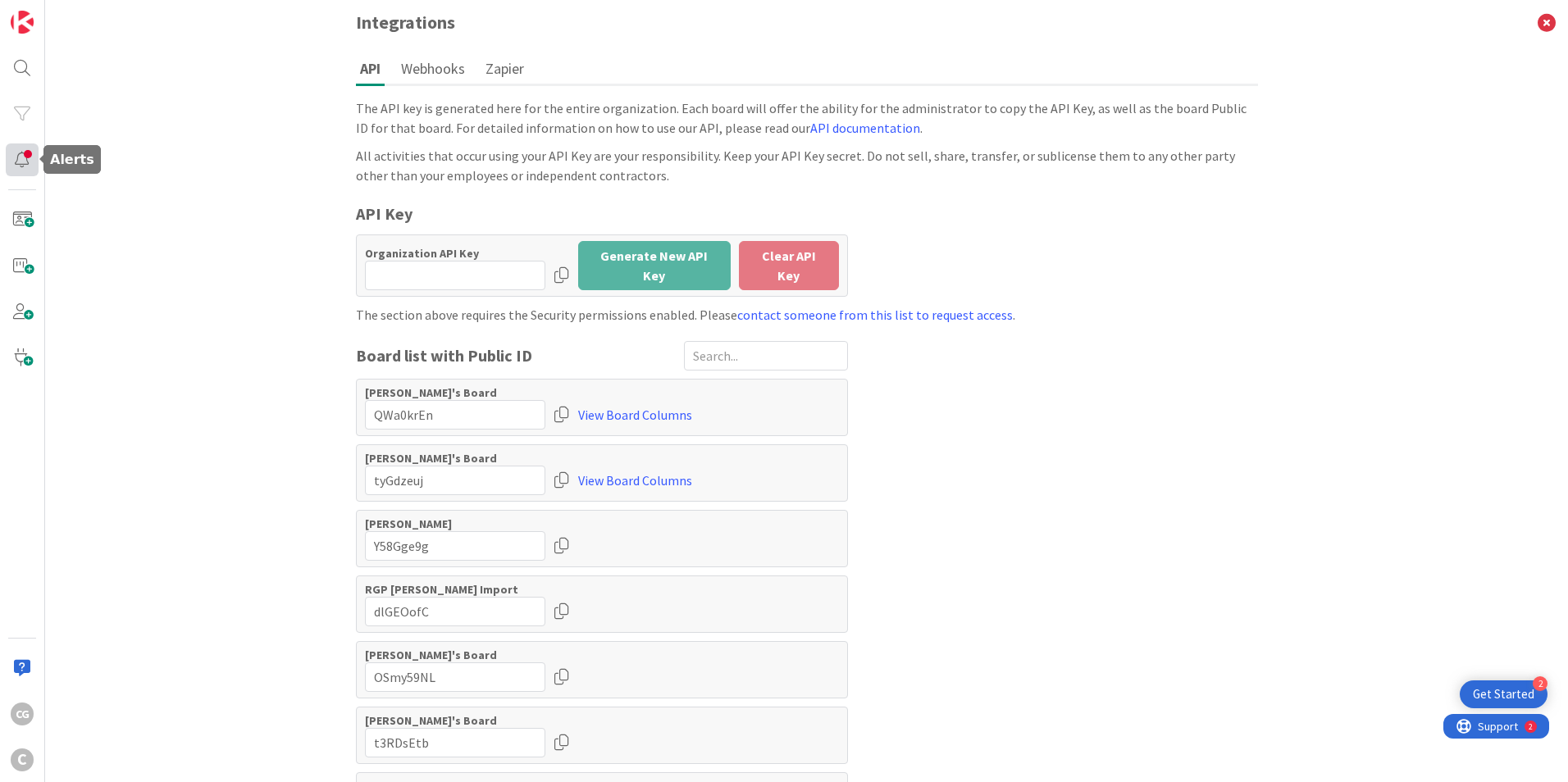
click at [28, 152] on div at bounding box center [22, 159] width 32 height 32
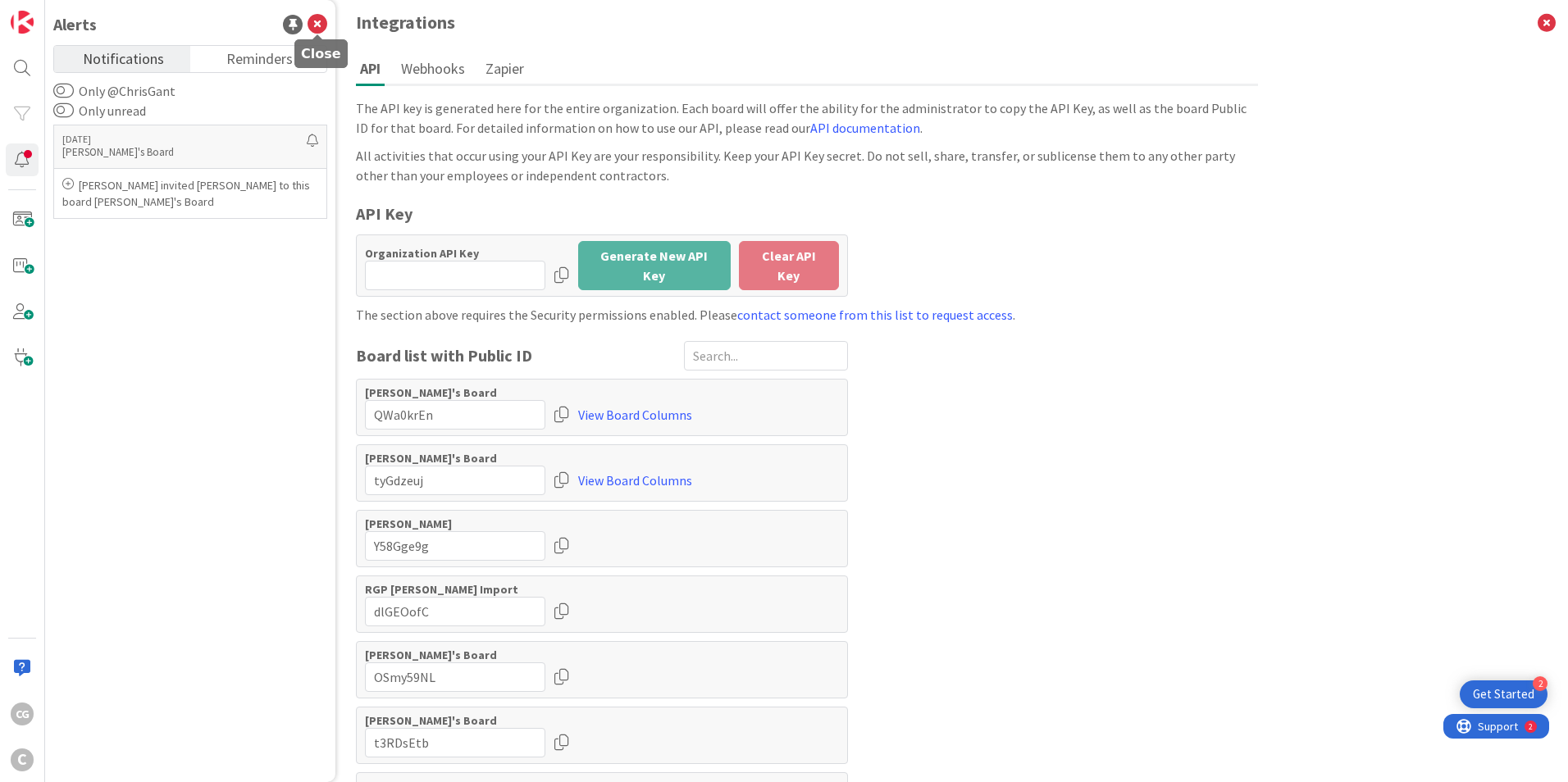
click at [323, 24] on icon at bounding box center [317, 25] width 19 height 19
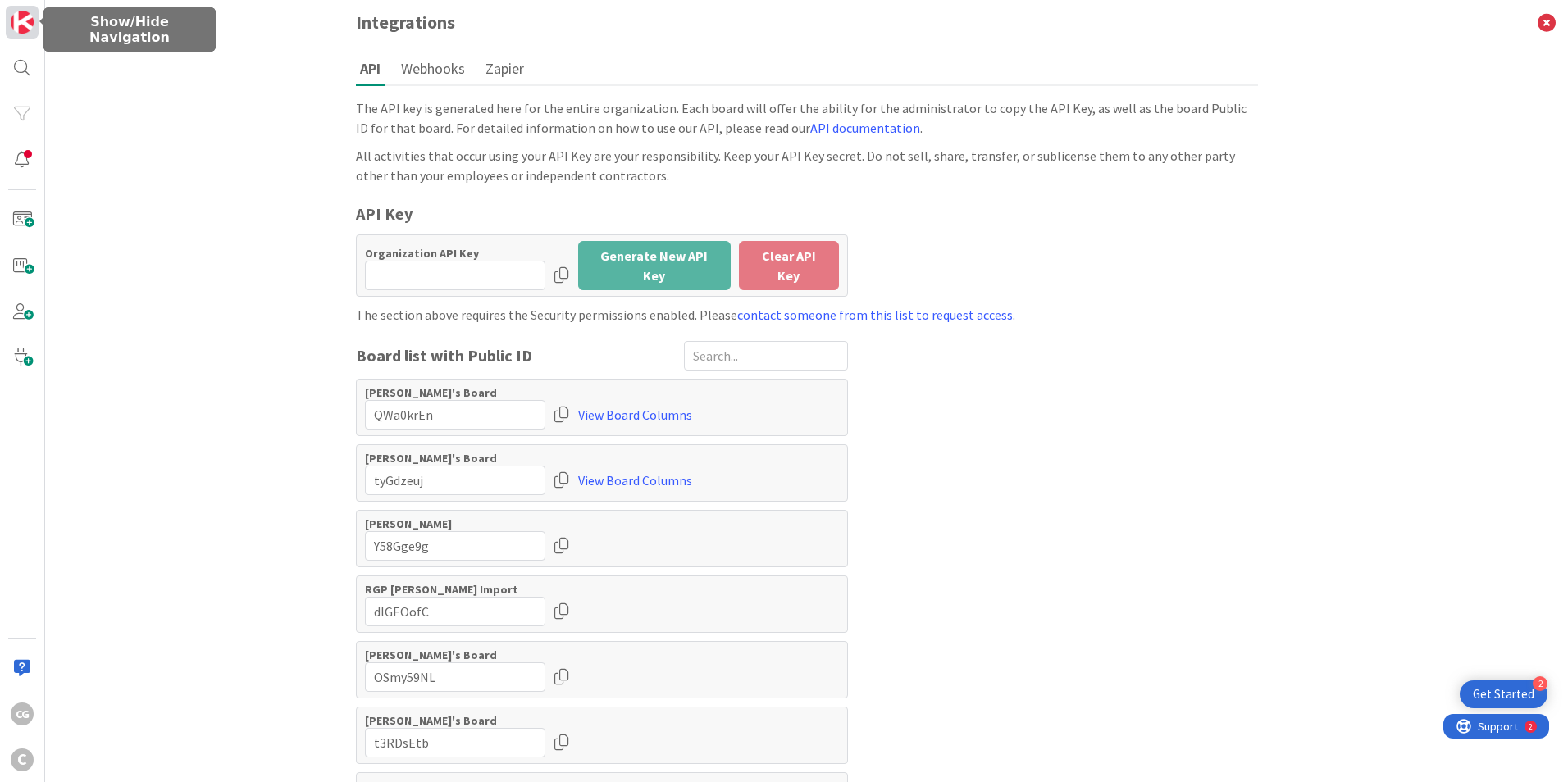
click at [14, 18] on img at bounding box center [22, 22] width 23 height 23
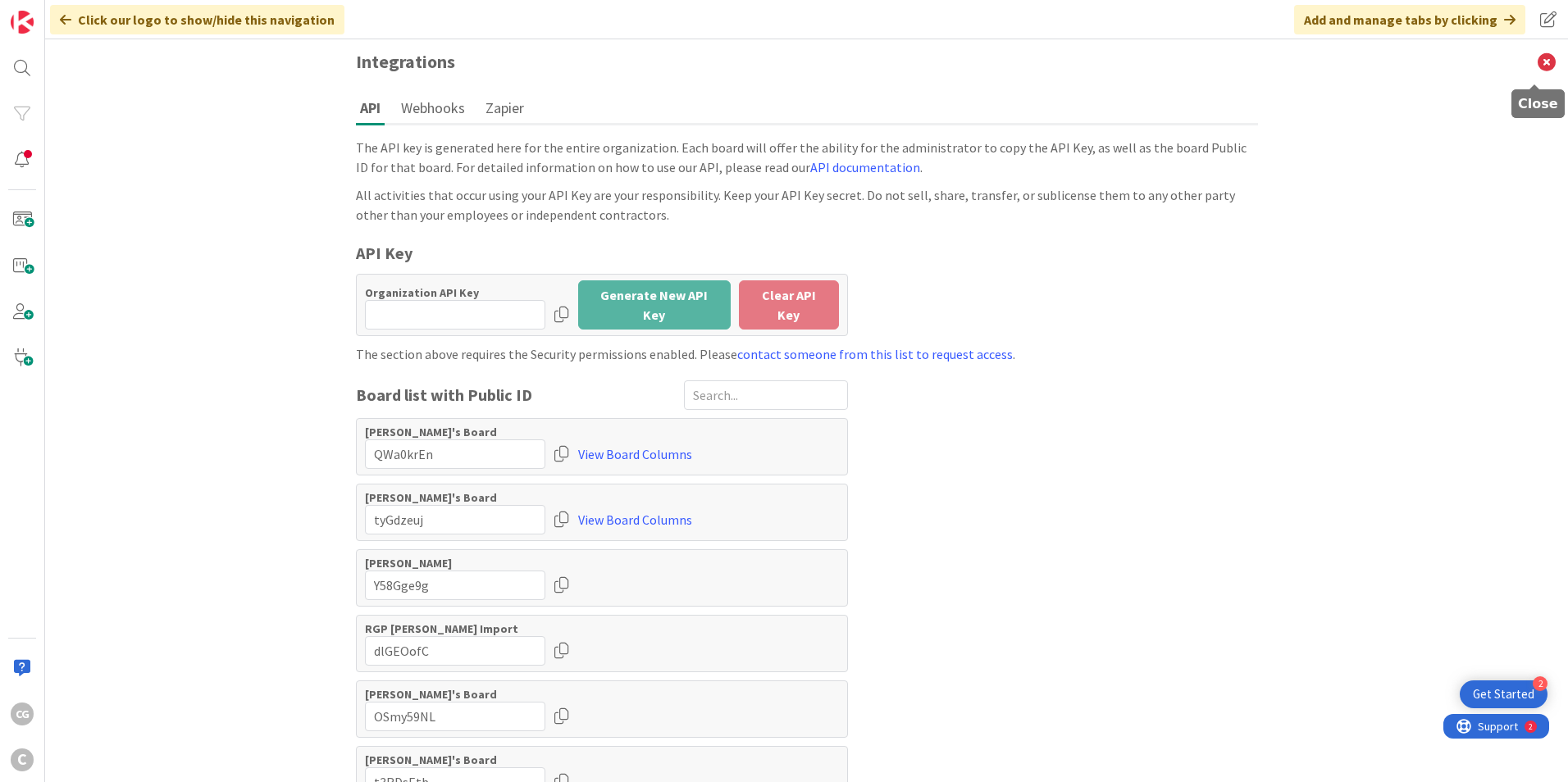
click at [1533, 62] on icon at bounding box center [1546, 61] width 43 height 45
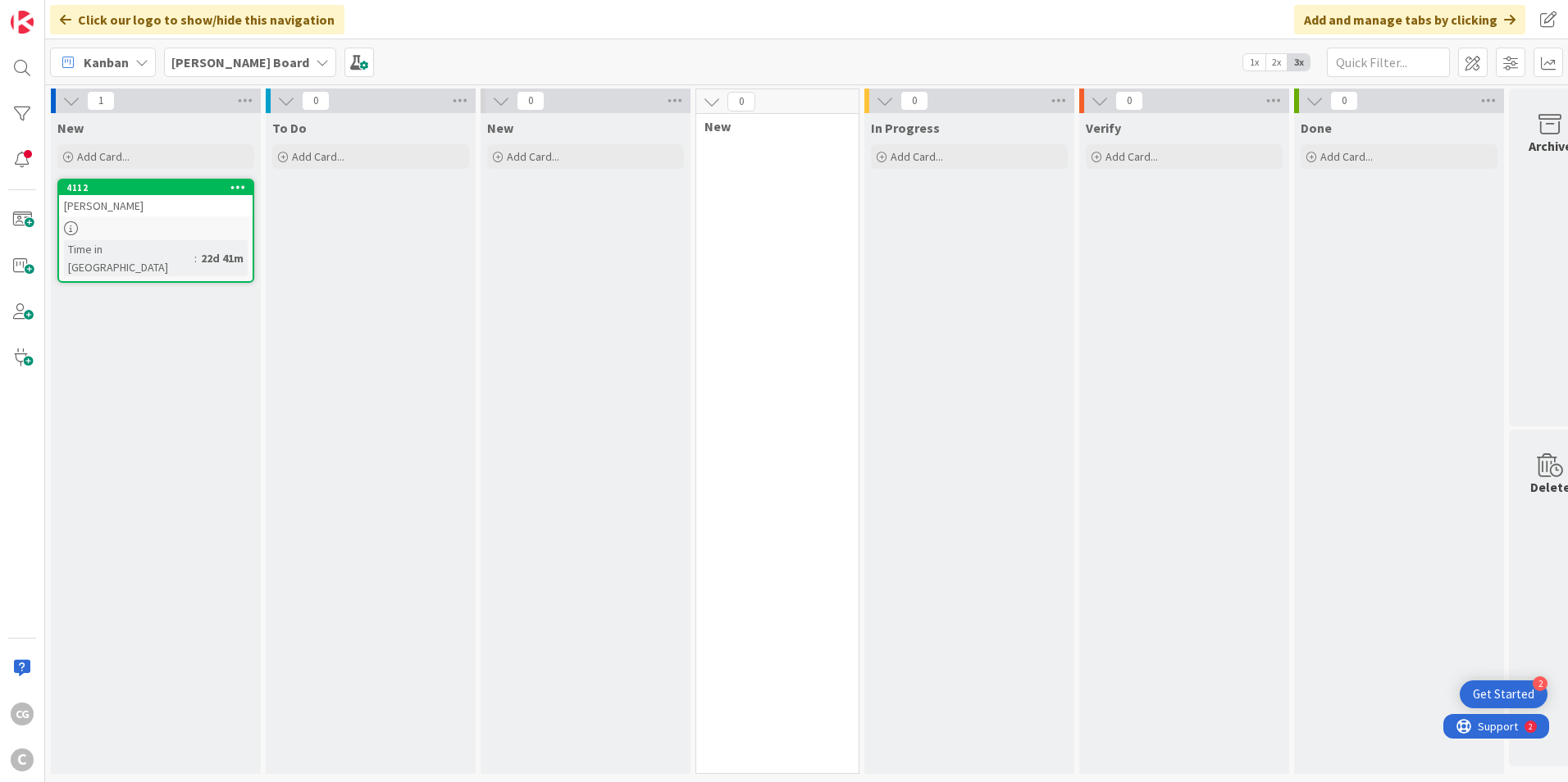
click at [315, 58] on icon at bounding box center [321, 62] width 13 height 13
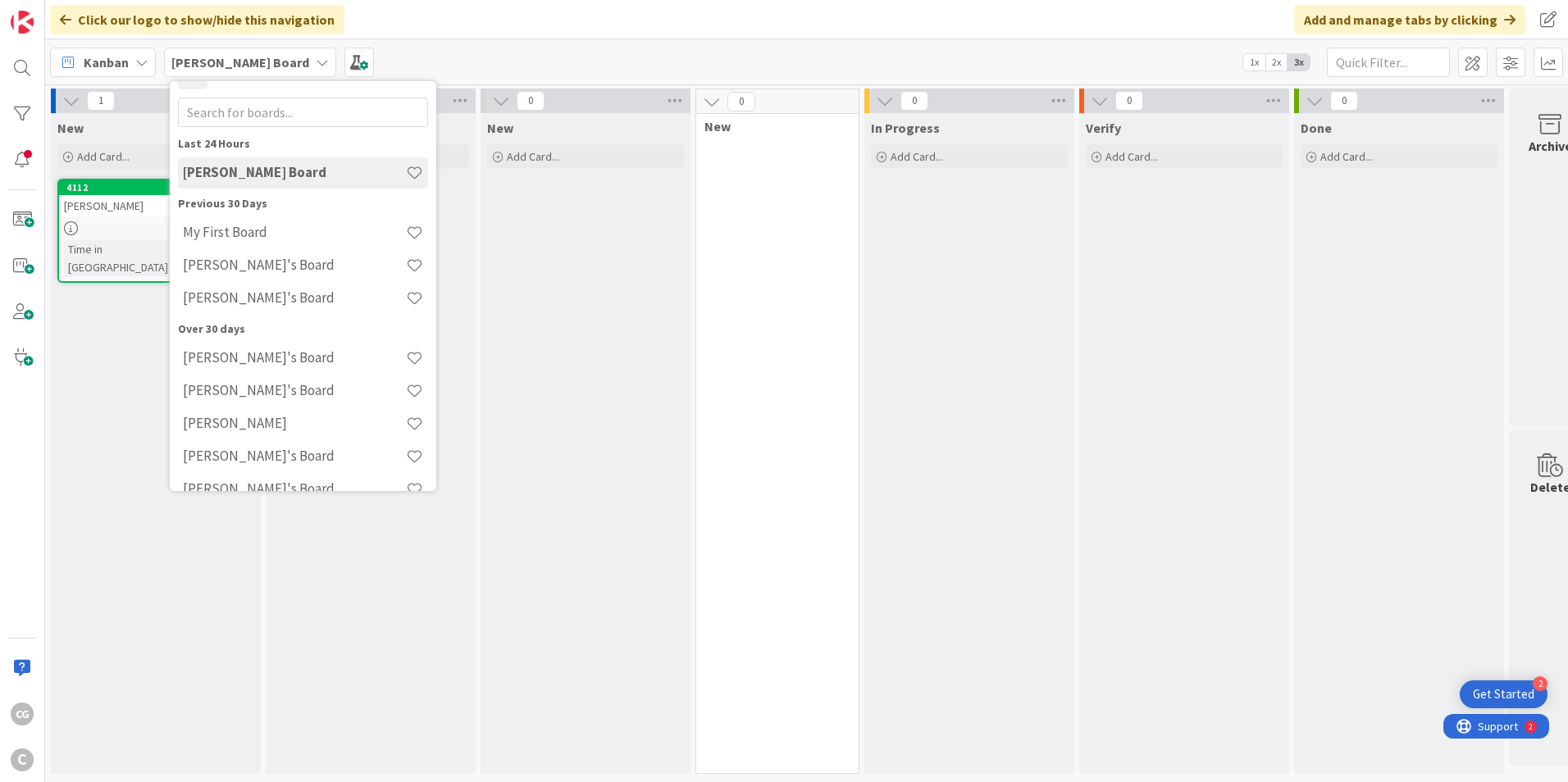
scroll to position [53, 0]
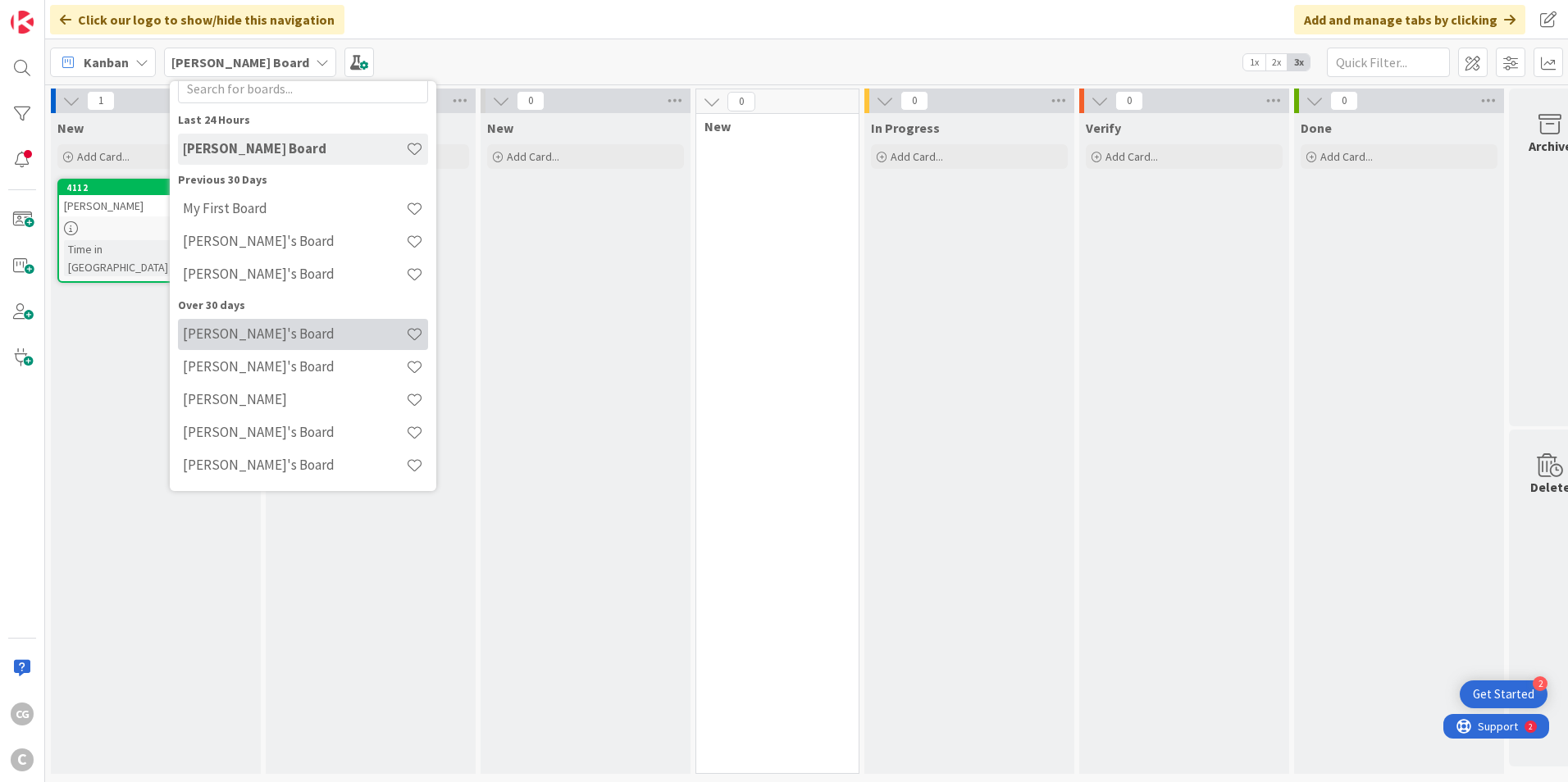
click at [258, 330] on h4 "[PERSON_NAME]'s Board" at bounding box center [294, 334] width 223 height 17
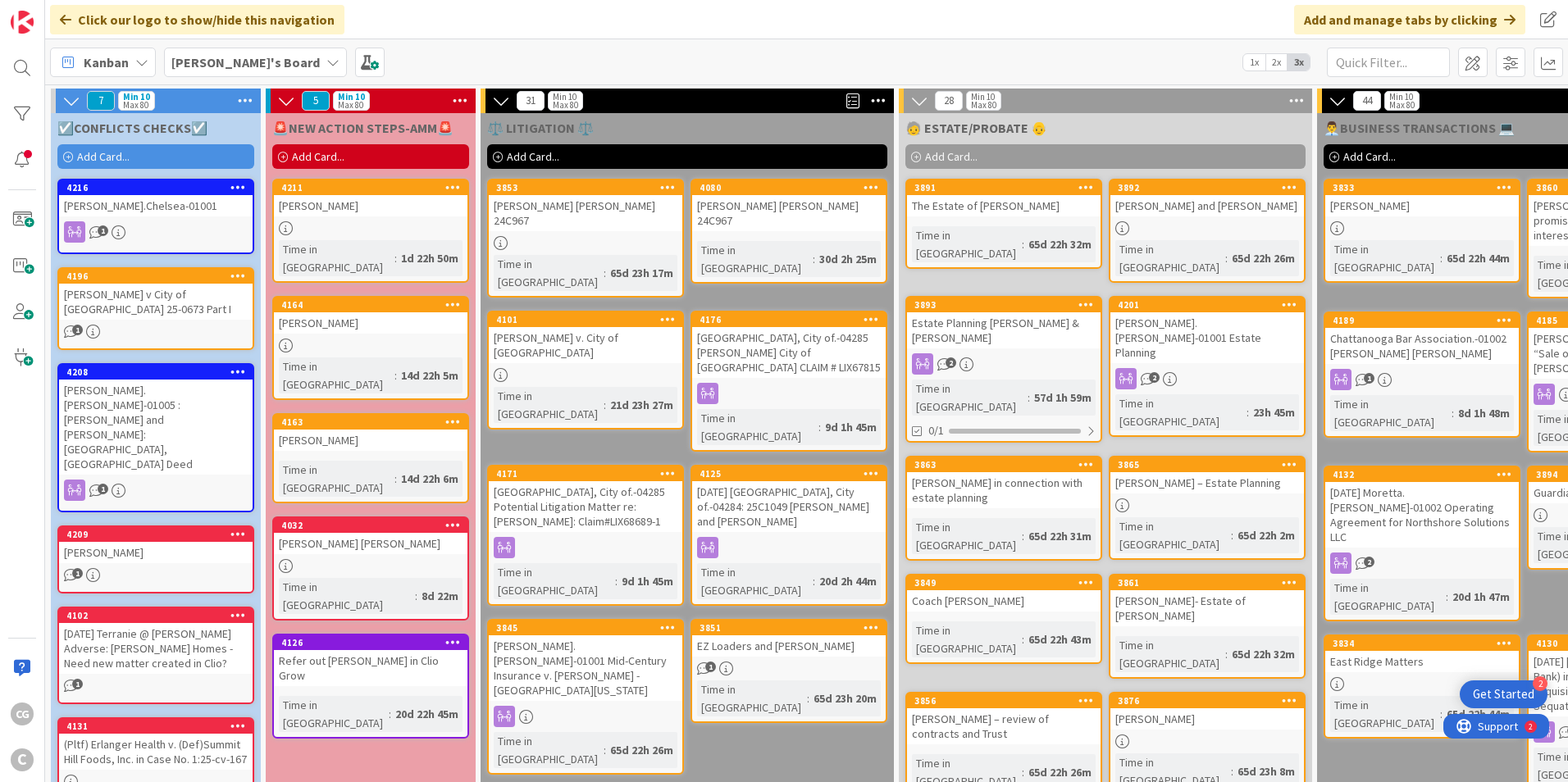
click at [271, 51] on div "[PERSON_NAME]'s Board" at bounding box center [255, 62] width 183 height 30
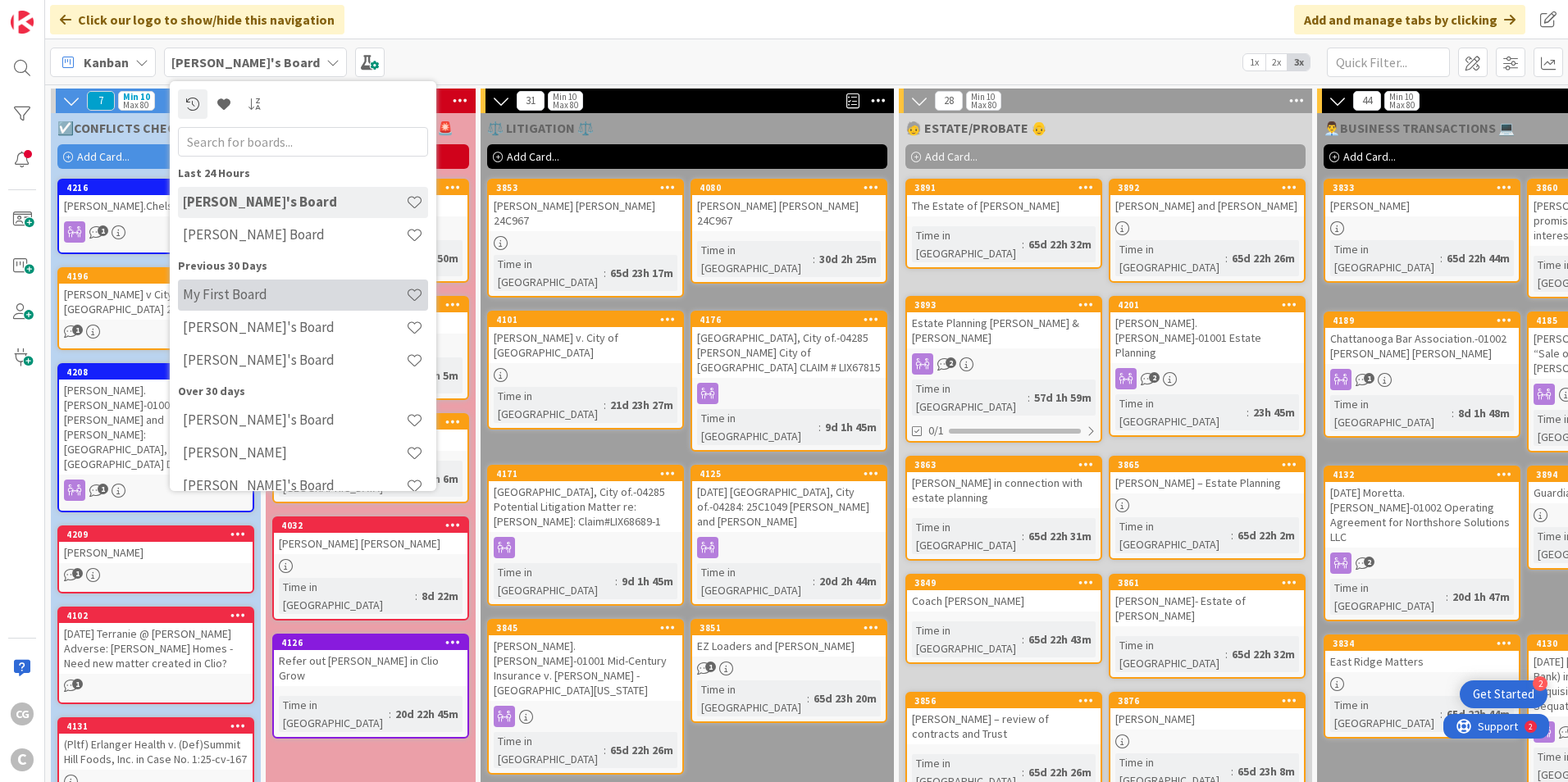
click at [251, 243] on h4 "[PERSON_NAME] Board" at bounding box center [294, 234] width 223 height 17
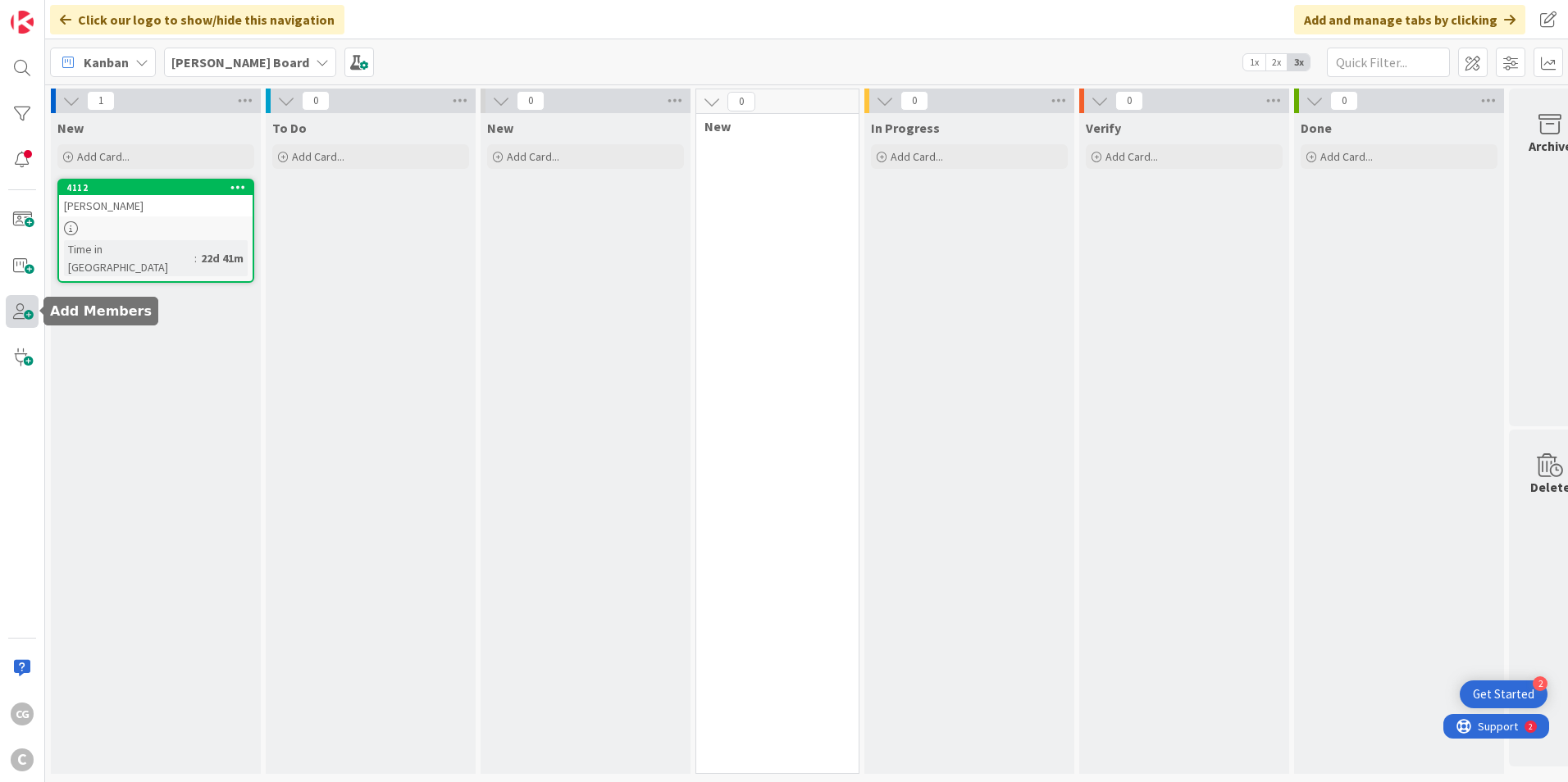
click at [27, 303] on span at bounding box center [22, 311] width 32 height 32
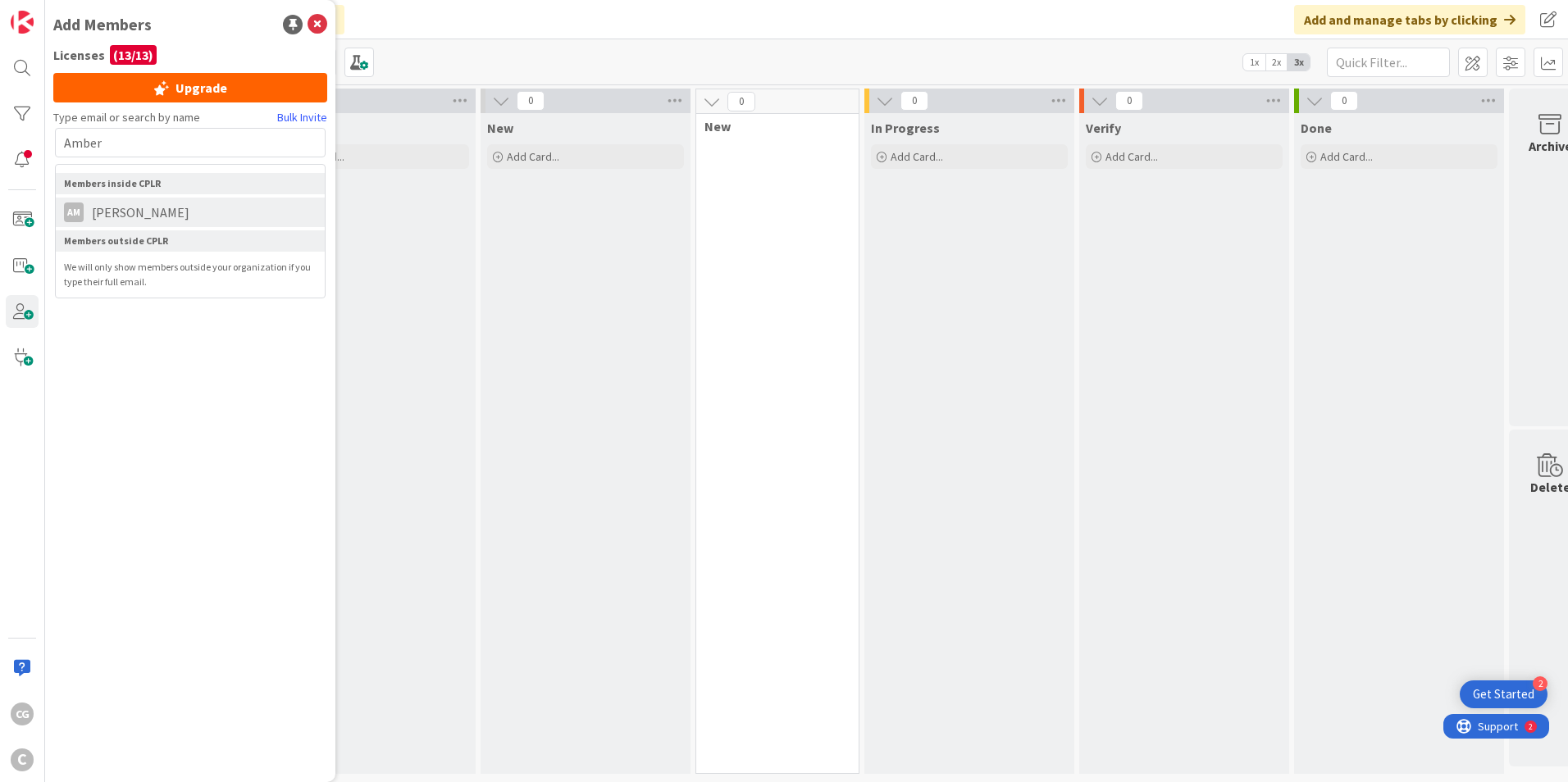
type input "Amber"
click at [150, 209] on span "[PERSON_NAME]" at bounding box center [140, 212] width 114 height 19
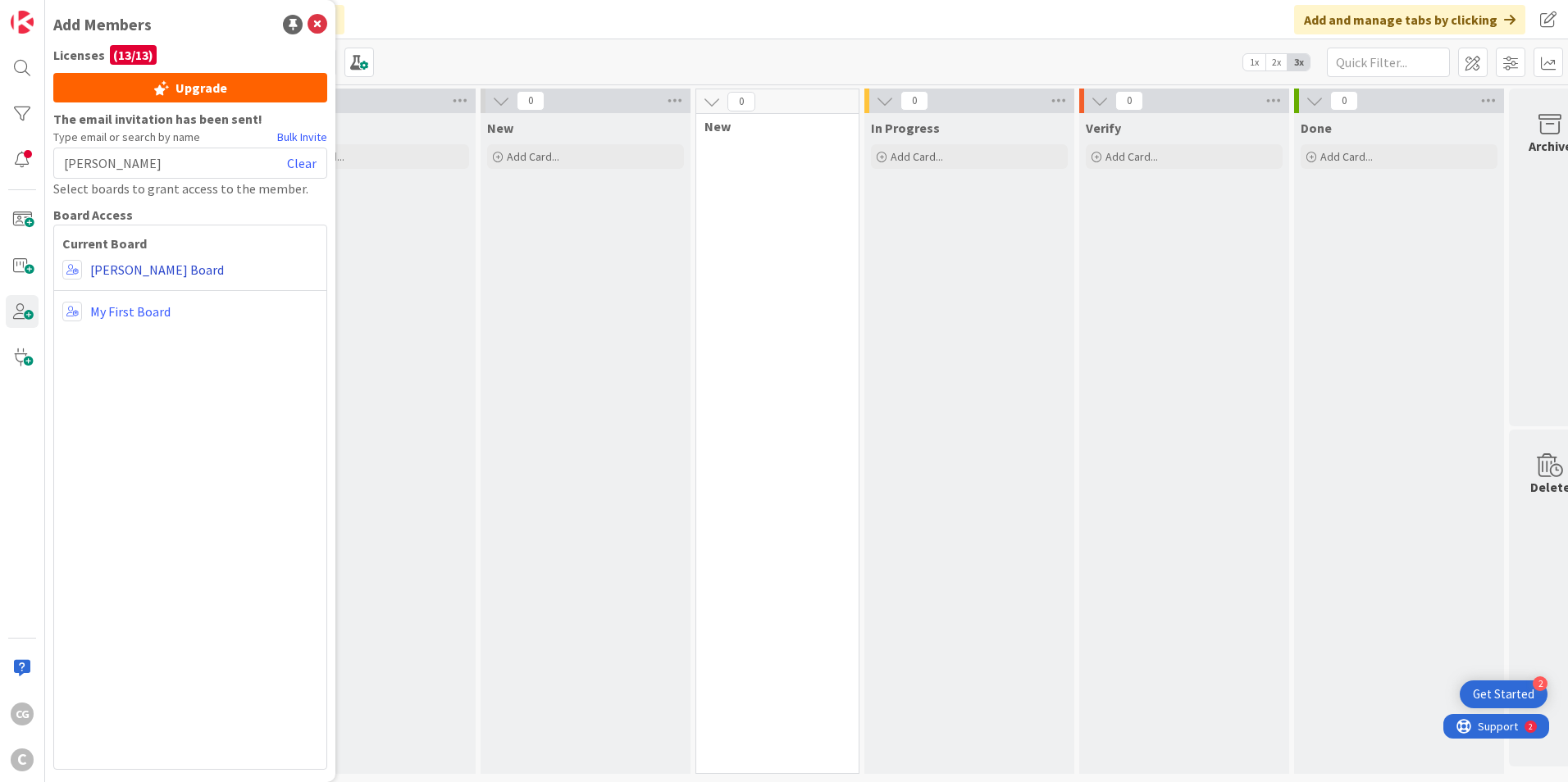
click at [143, 274] on link "[PERSON_NAME] Board" at bounding box center [157, 270] width 134 height 19
click at [138, 271] on link "[PERSON_NAME] Board" at bounding box center [157, 270] width 134 height 19
click at [71, 271] on span at bounding box center [72, 270] width 19 height 19
click at [114, 329] on link "Collaborator" at bounding box center [156, 333] width 187 height 30
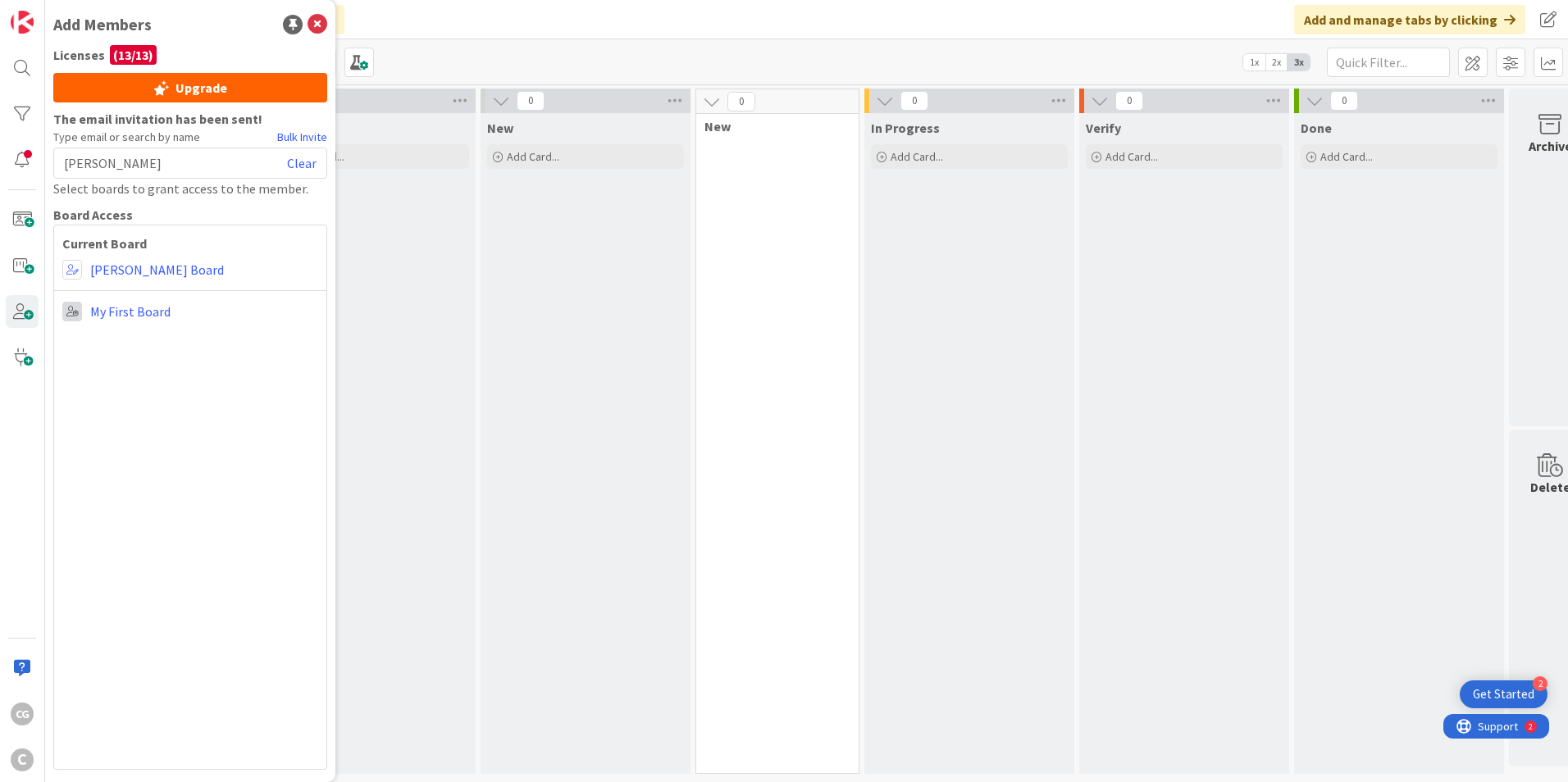
click at [71, 309] on span at bounding box center [72, 312] width 19 height 19
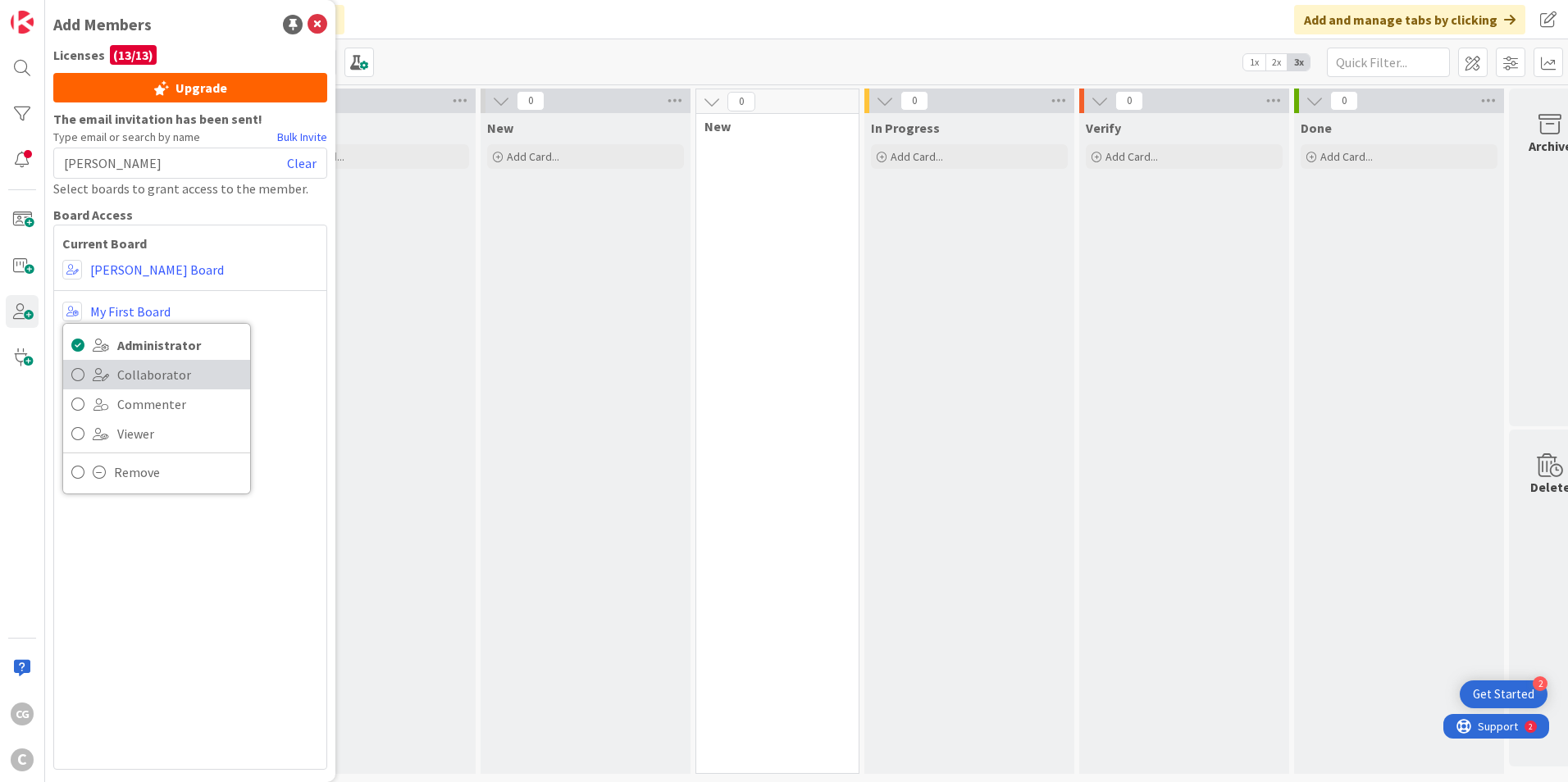
click at [95, 373] on span at bounding box center [101, 374] width 17 height 13
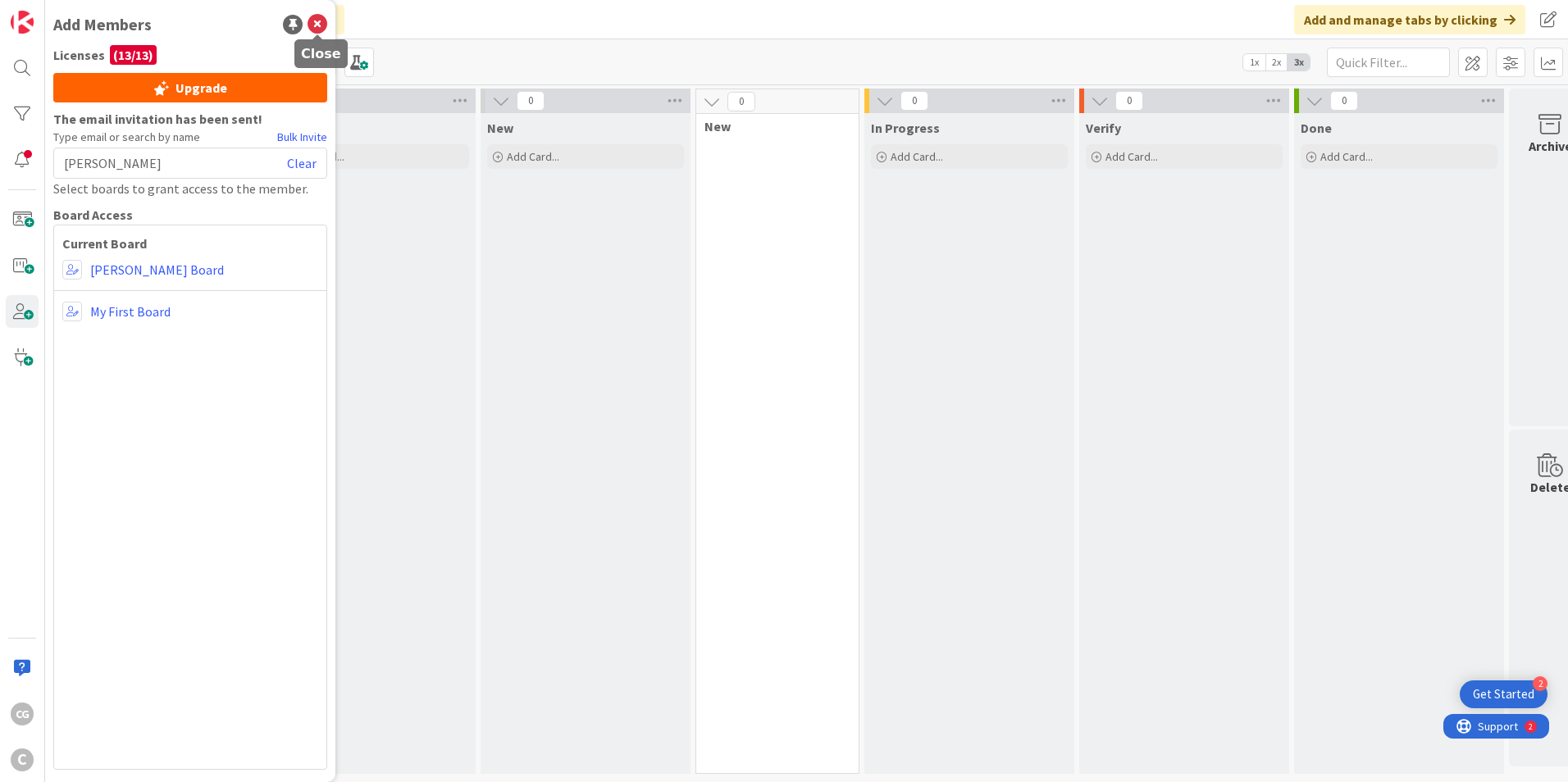
click at [314, 17] on icon at bounding box center [317, 25] width 19 height 19
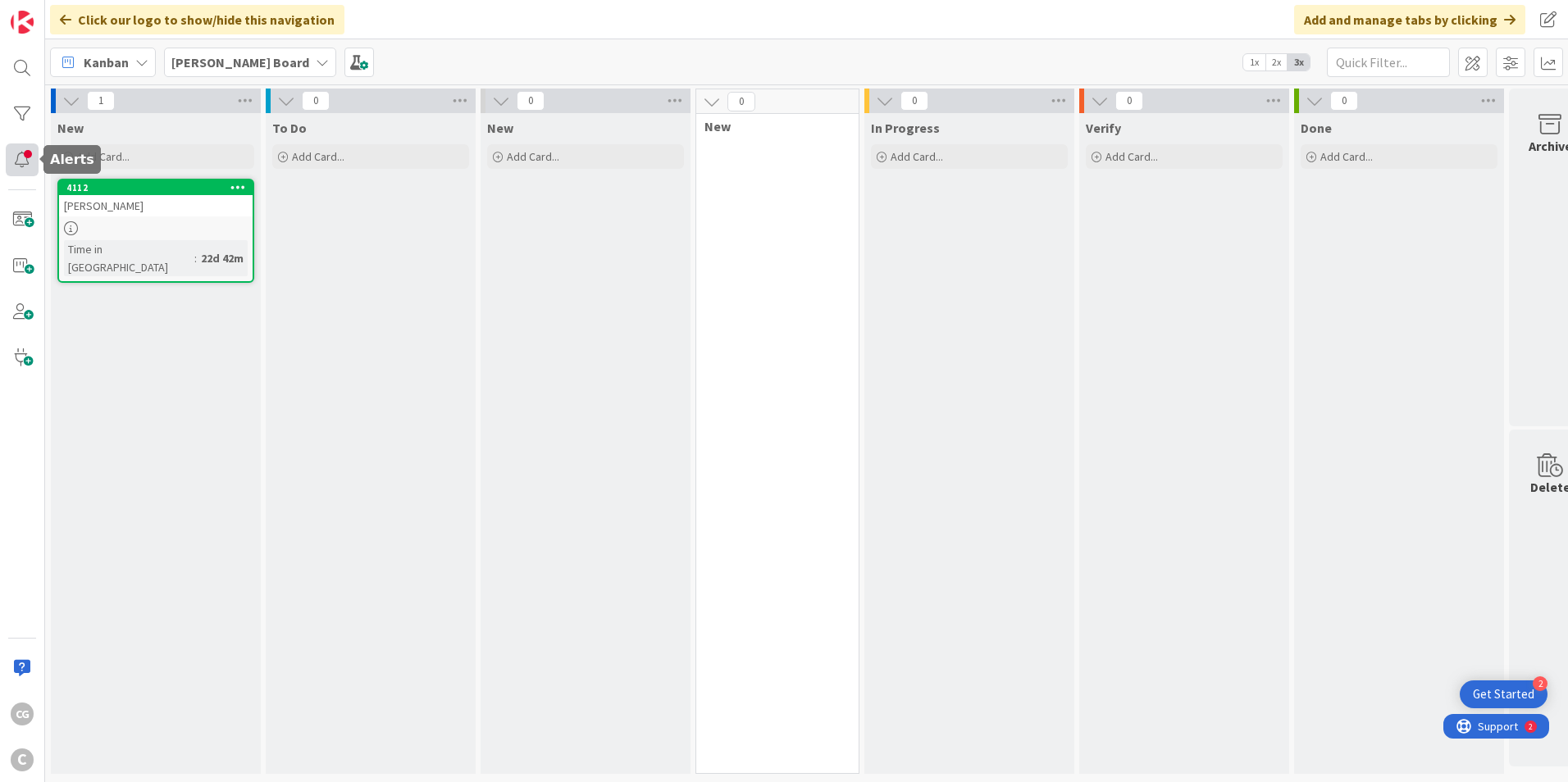
click at [18, 159] on div at bounding box center [22, 159] width 32 height 32
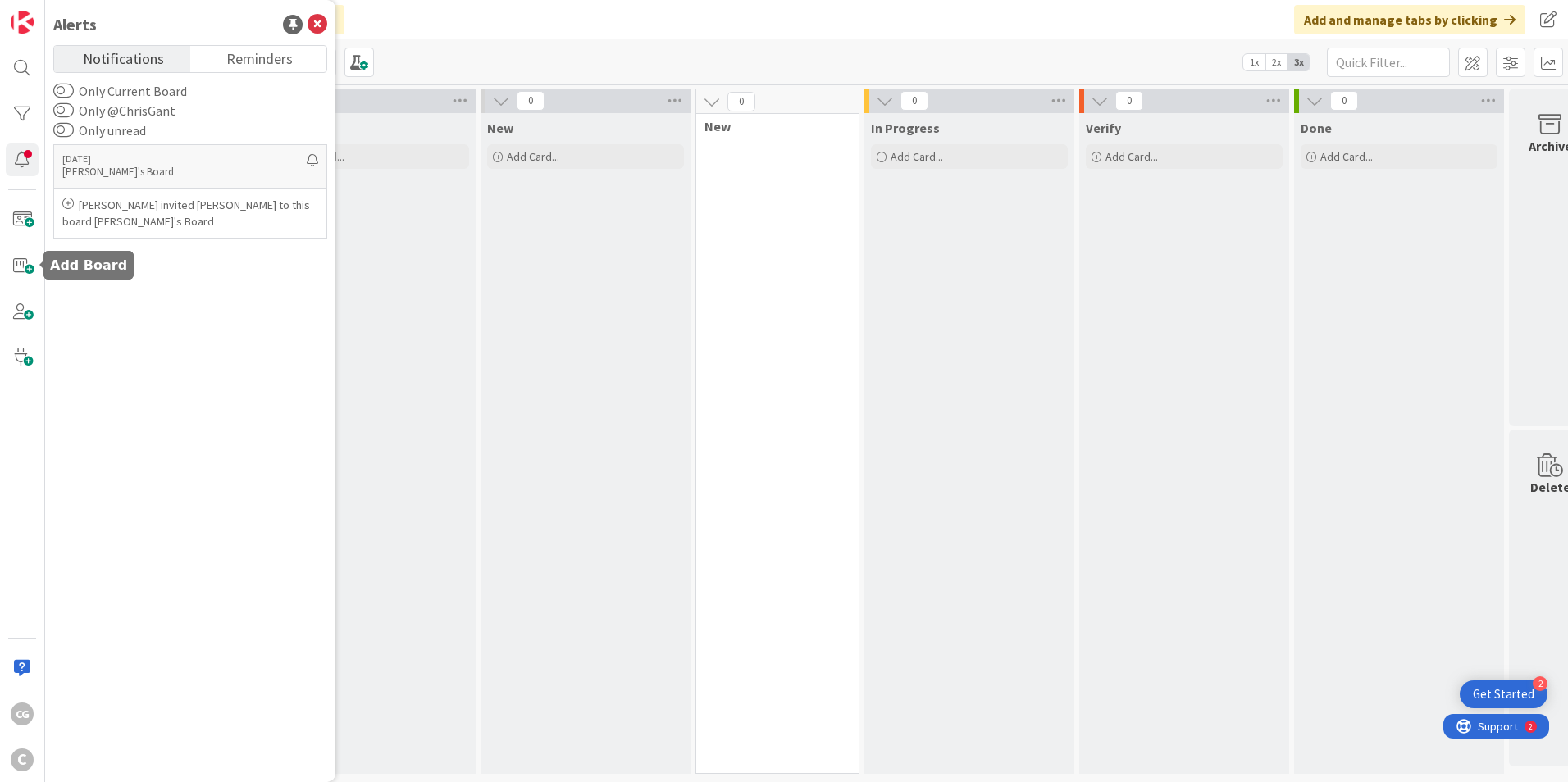
drag, startPoint x: 21, startPoint y: 278, endPoint x: 27, endPoint y: 236, distance: 42.4
click at [27, 236] on div "CG C" at bounding box center [22, 391] width 45 height 782
click at [36, 306] on span at bounding box center [22, 311] width 32 height 32
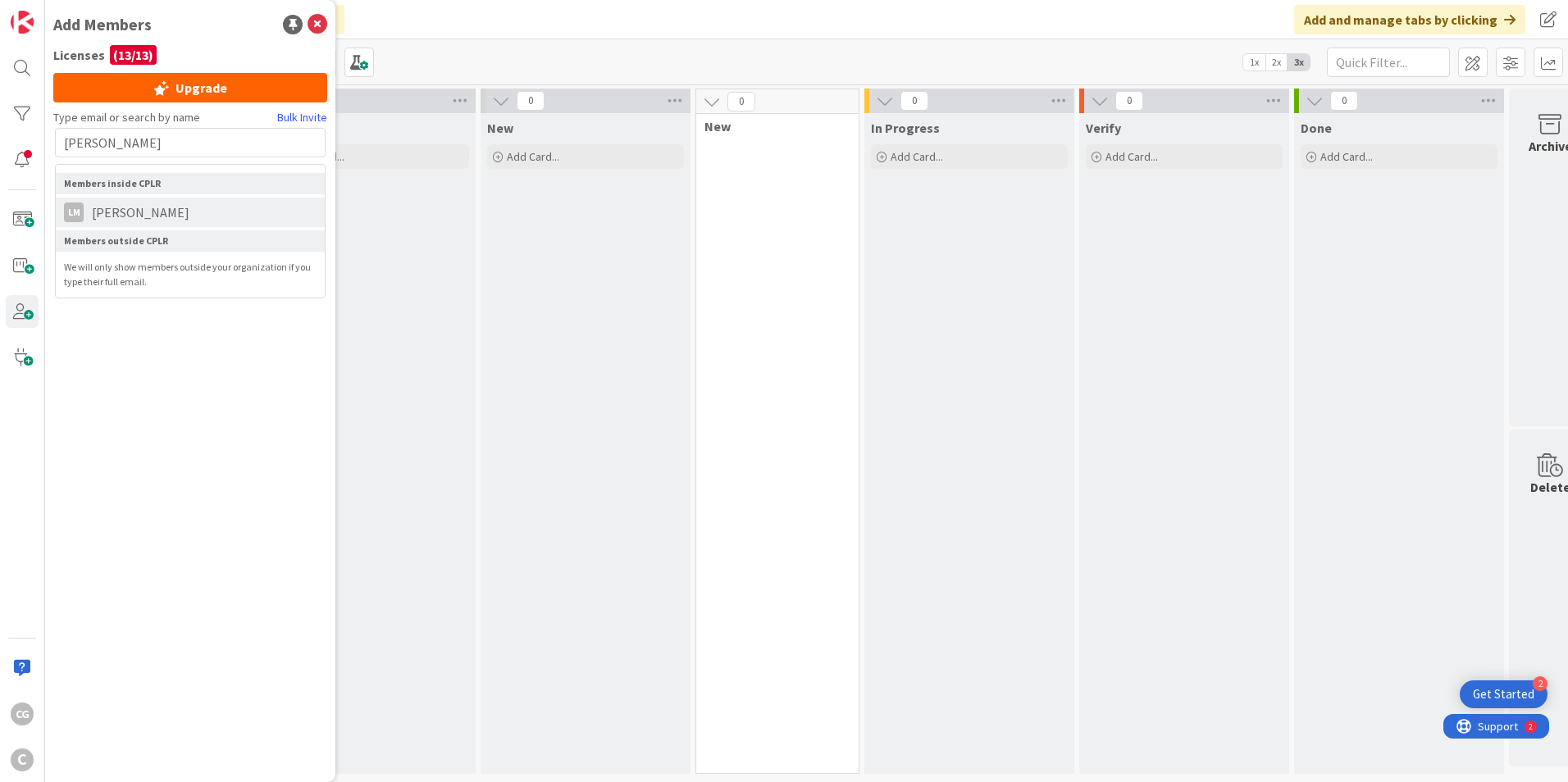
type input "[PERSON_NAME]"
click at [145, 223] on li "[PERSON_NAME]" at bounding box center [190, 213] width 269 height 30
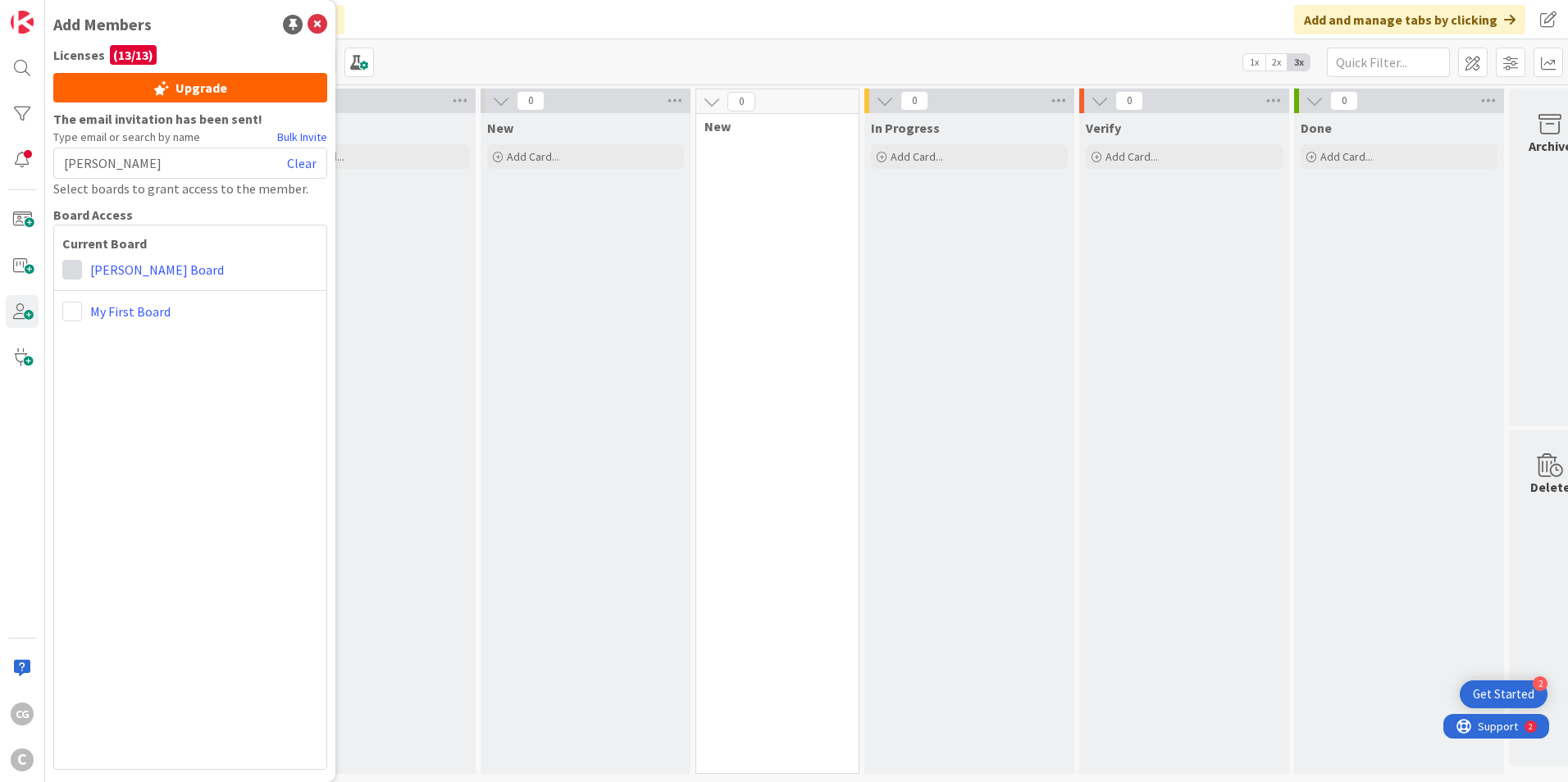
click at [71, 268] on span at bounding box center [72, 270] width 19 height 19
click at [106, 335] on span at bounding box center [101, 333] width 17 height 13
click at [77, 305] on span at bounding box center [72, 312] width 19 height 19
click at [98, 364] on link "Collaborator" at bounding box center [156, 375] width 187 height 30
